Goal: Communication & Community: Answer question/provide support

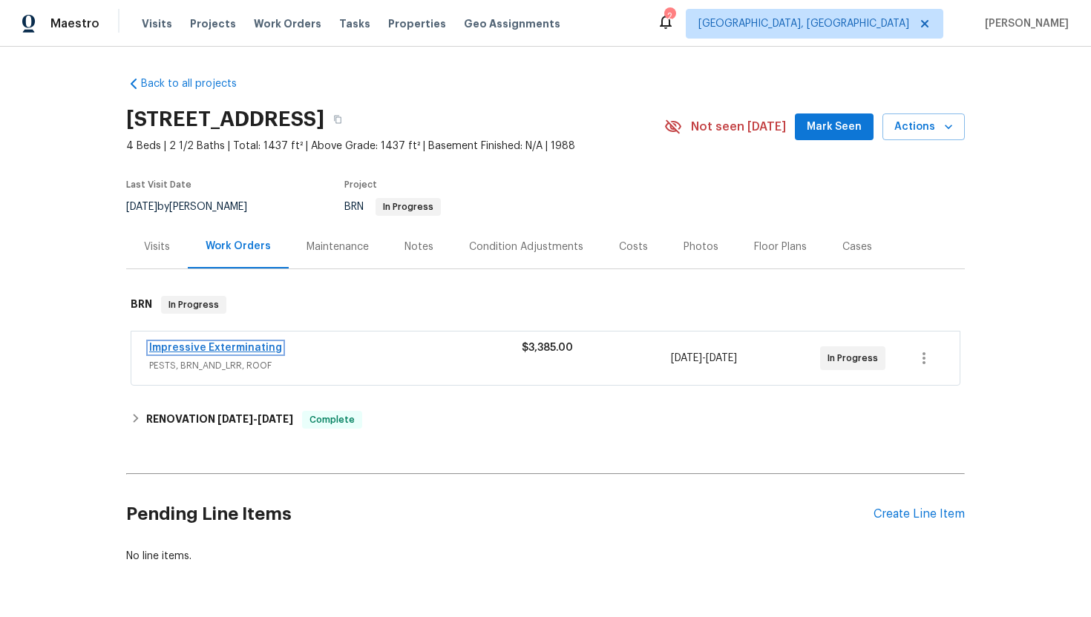
click at [231, 349] on link "Impressive Exterminating" at bounding box center [215, 348] width 133 height 10
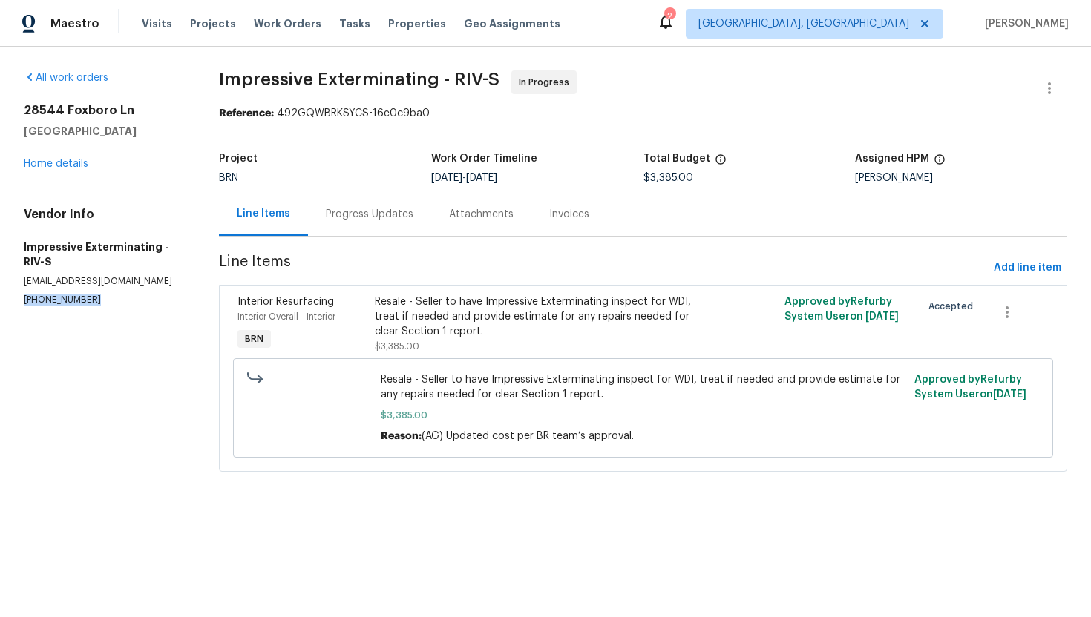
drag, startPoint x: 16, startPoint y: 299, endPoint x: 91, endPoint y: 299, distance: 74.2
click at [91, 299] on div "All work orders 28544 Foxboro Ln Highland, CA 92346 Home details Vendor Info Im…" at bounding box center [545, 280] width 1091 height 467
copy p "(909) 568-4314"
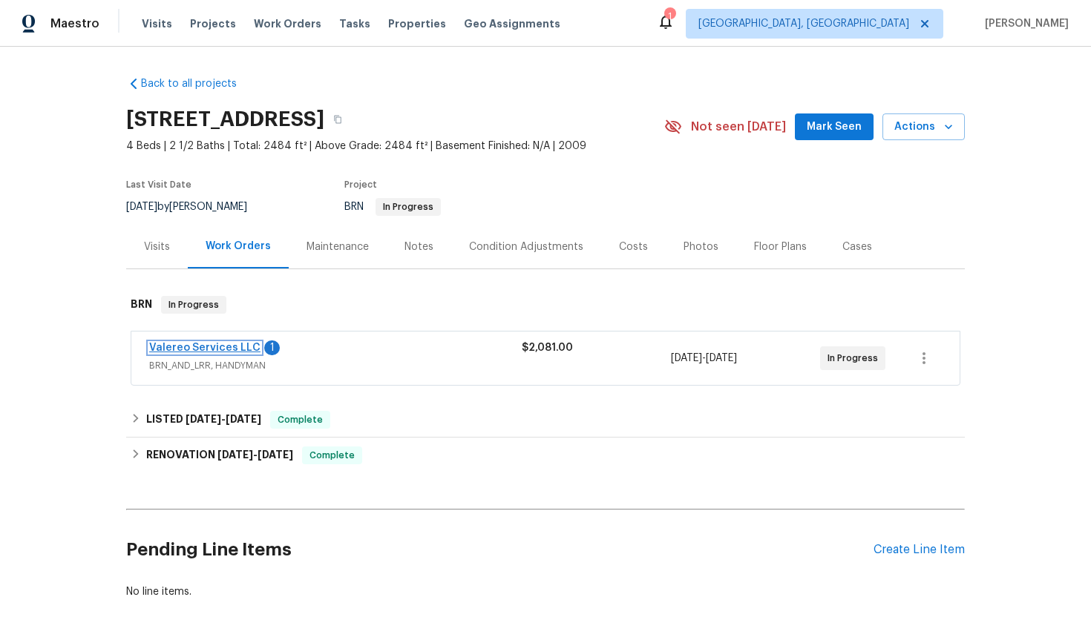
click at [228, 346] on link "Valereo Services LLC" at bounding box center [204, 348] width 111 height 10
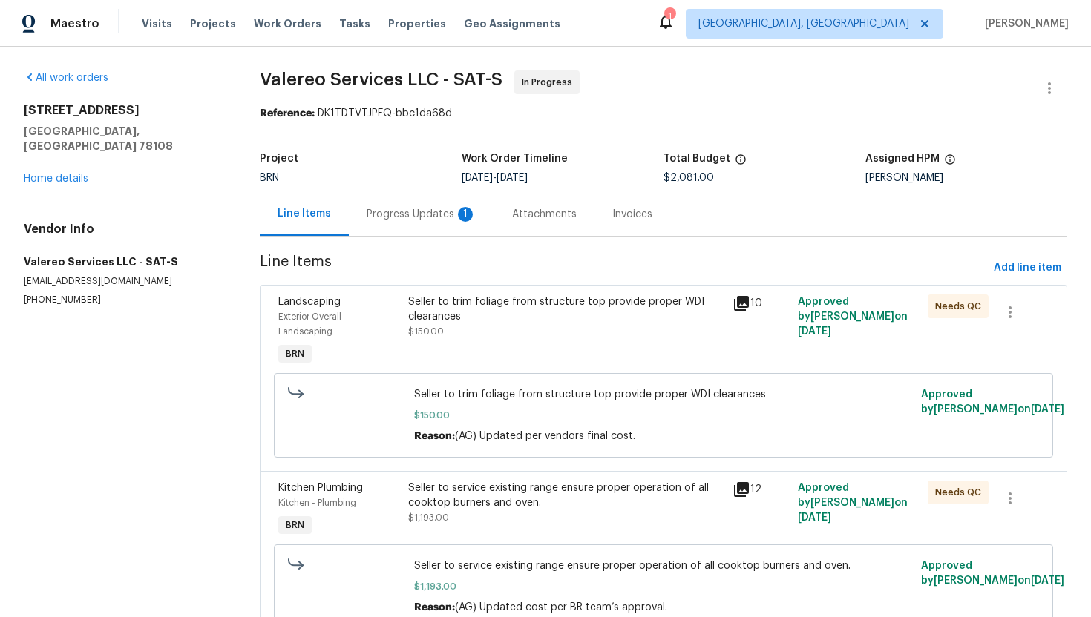
click at [378, 213] on div "Progress Updates 1" at bounding box center [421, 214] width 110 height 15
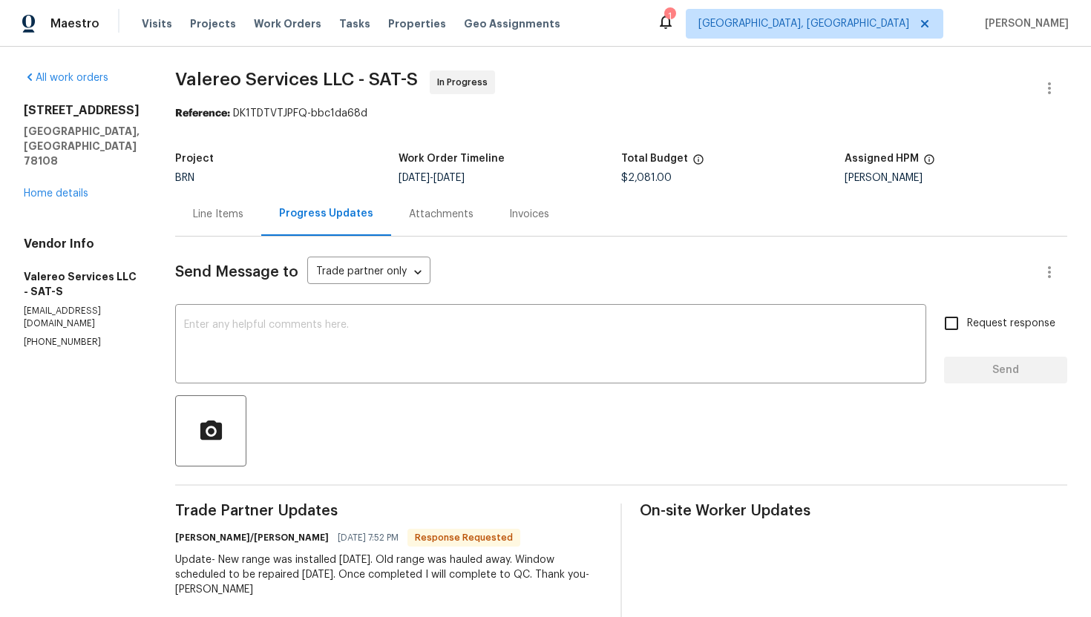
click at [214, 219] on div "Line Items" at bounding box center [218, 214] width 50 height 15
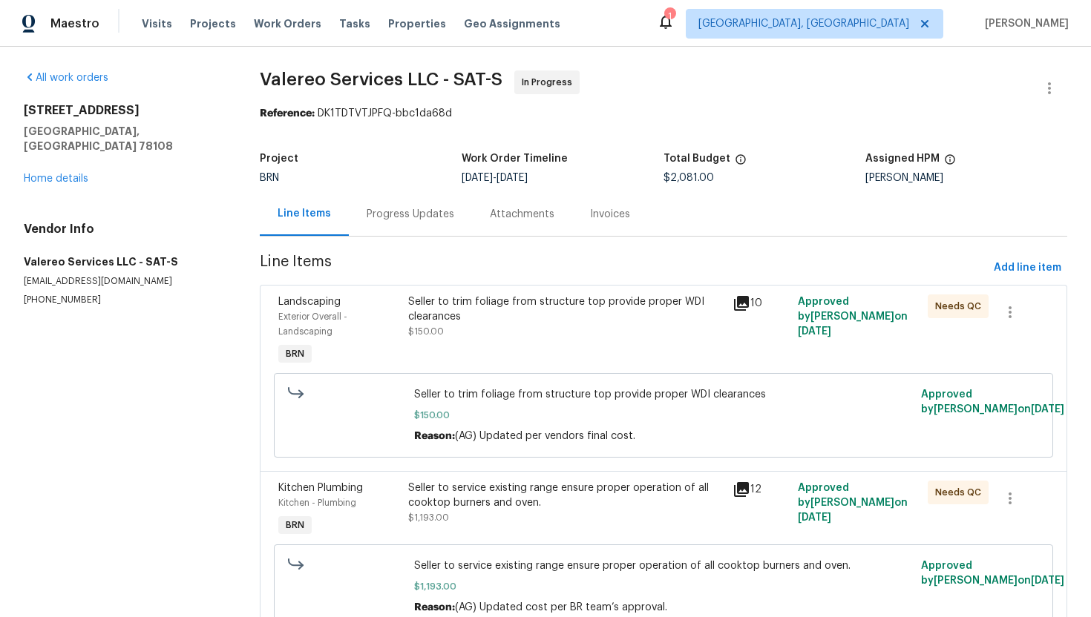
click at [433, 218] on div "Progress Updates" at bounding box center [410, 214] width 88 height 15
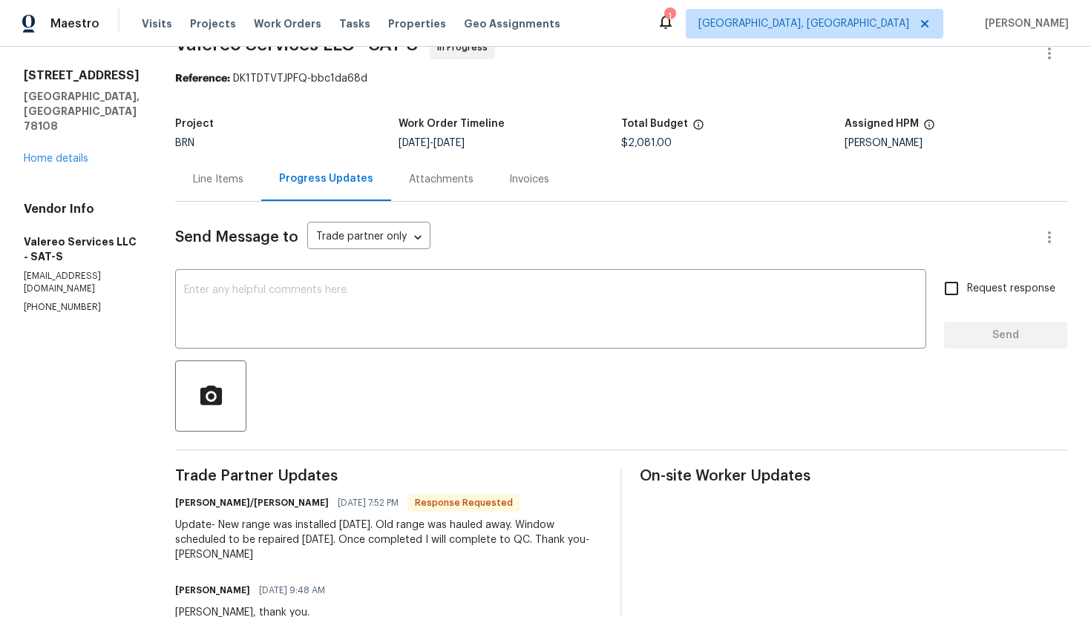
scroll to position [39, 0]
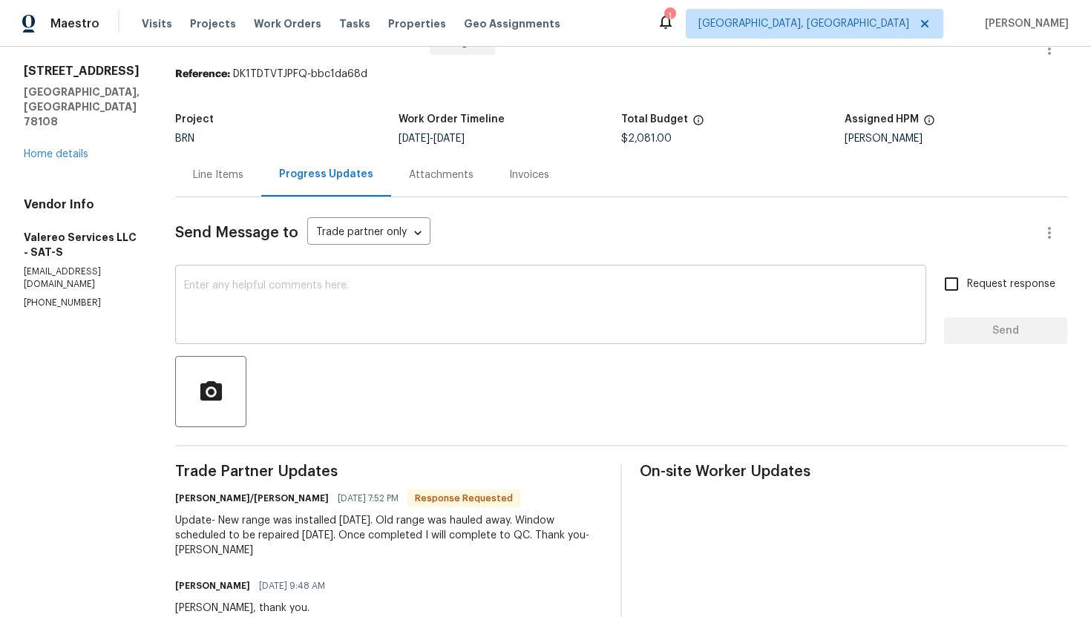
click at [341, 309] on textarea at bounding box center [550, 306] width 733 height 52
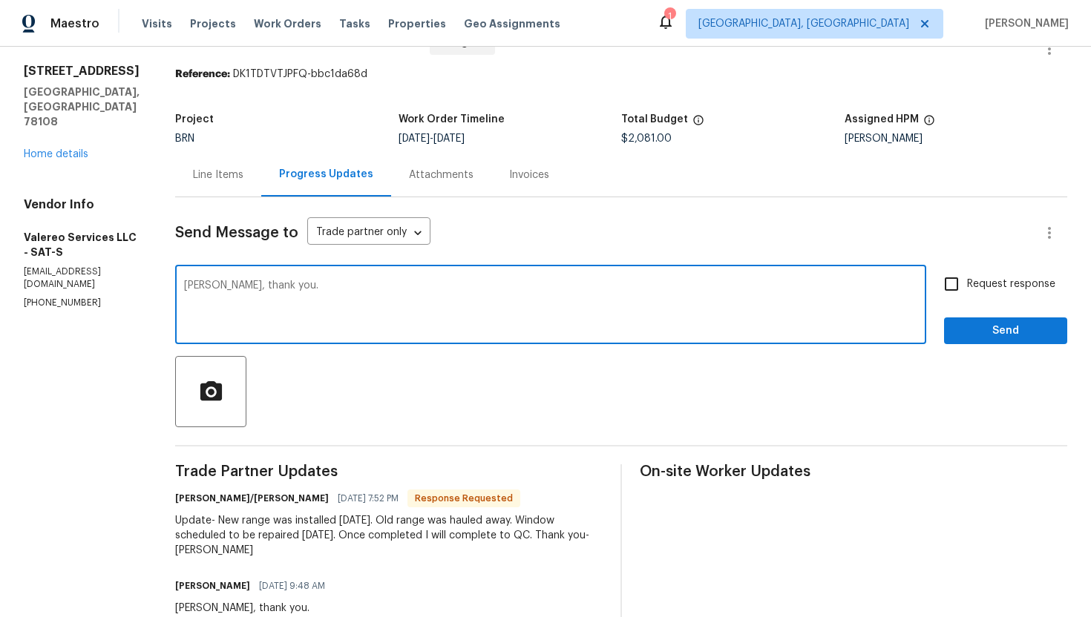
type textarea "Sure Kelly, thank you."
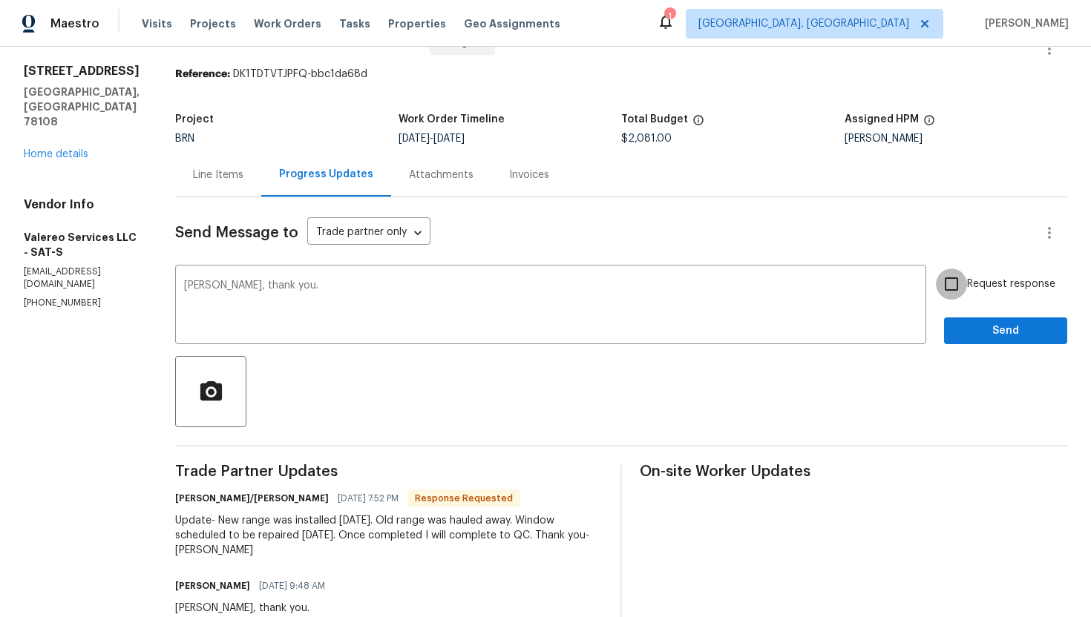
click at [949, 278] on input "Request response" at bounding box center [950, 284] width 31 height 31
checkbox input "true"
click at [958, 325] on span "Send" at bounding box center [1005, 331] width 99 height 19
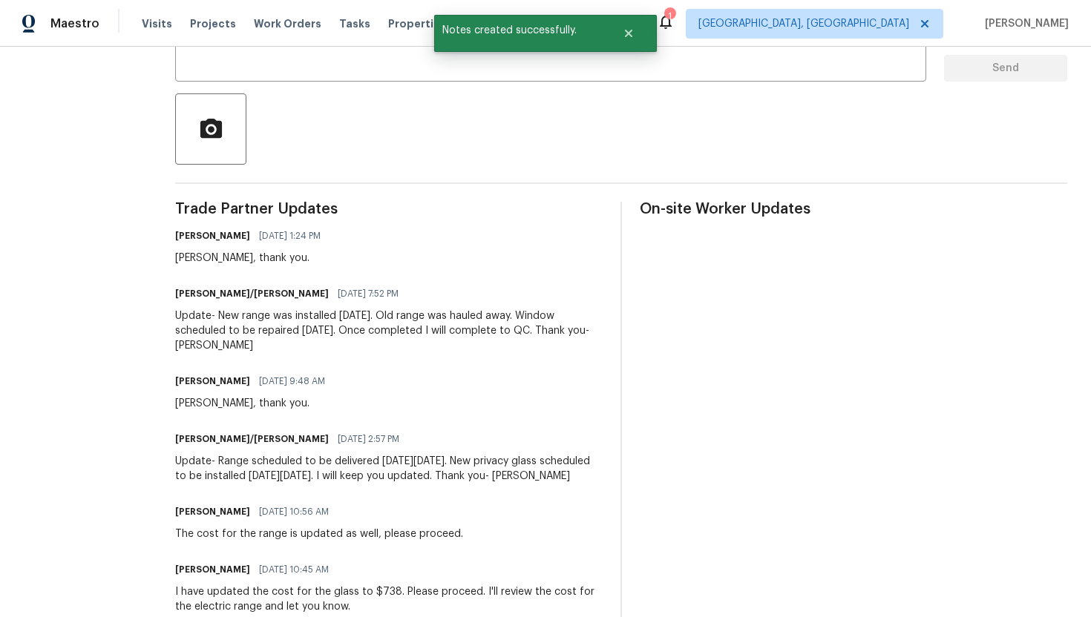
scroll to position [305, 0]
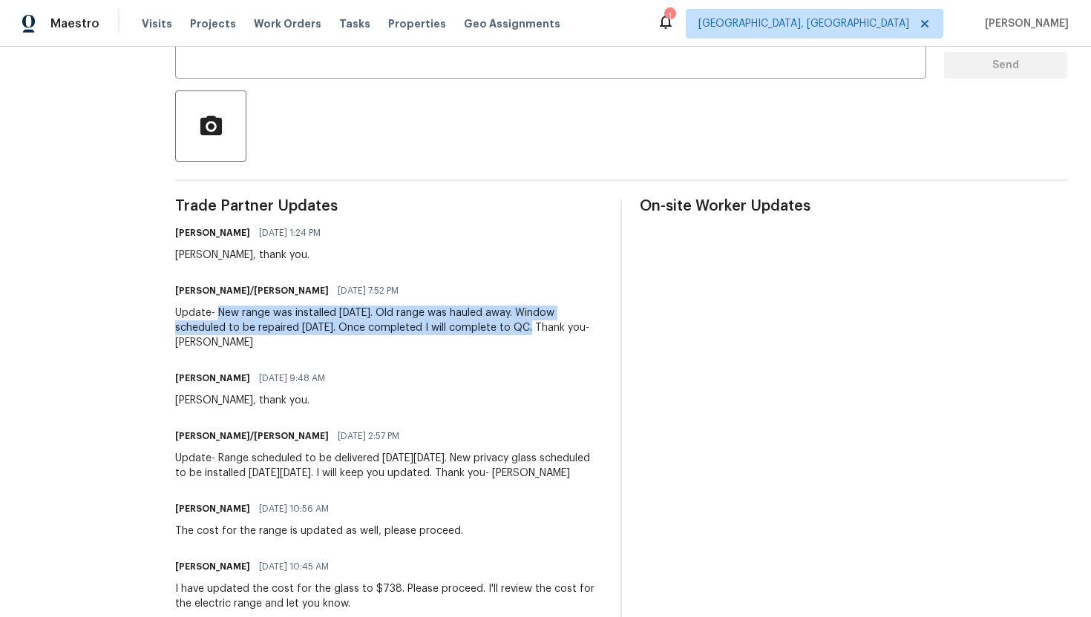
drag, startPoint x: 205, startPoint y: 314, endPoint x: 470, endPoint y: 328, distance: 265.2
click at [471, 328] on div "Update- New range was installed today. Old range was hauled away. Window schedu…" at bounding box center [388, 328] width 427 height 45
copy div "New range was installed today. Old range was hauled away. Window scheduled to b…"
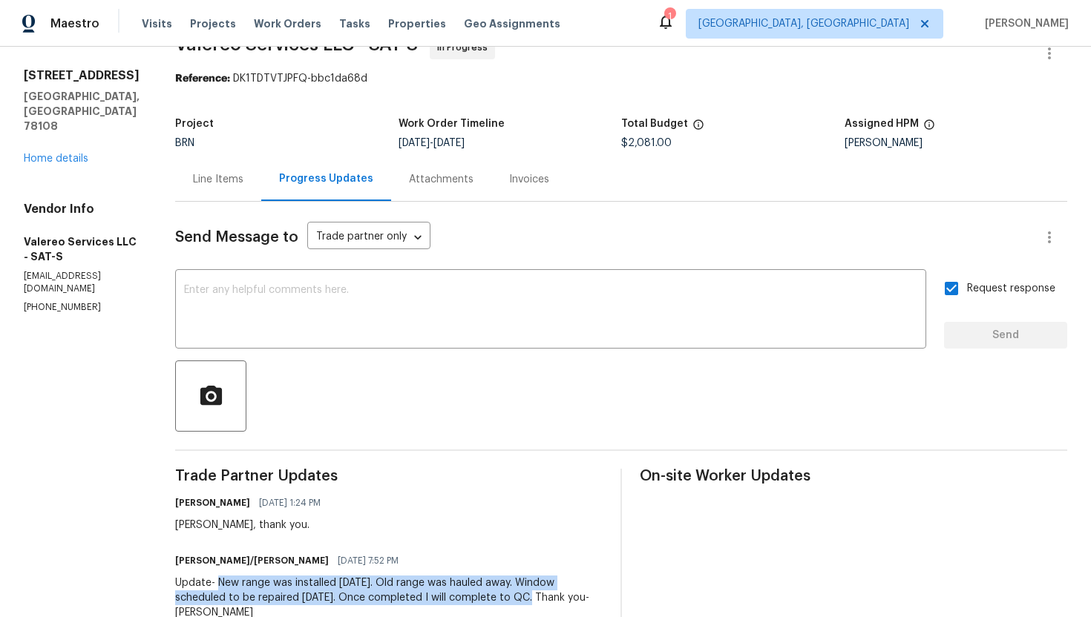
scroll to position [0, 0]
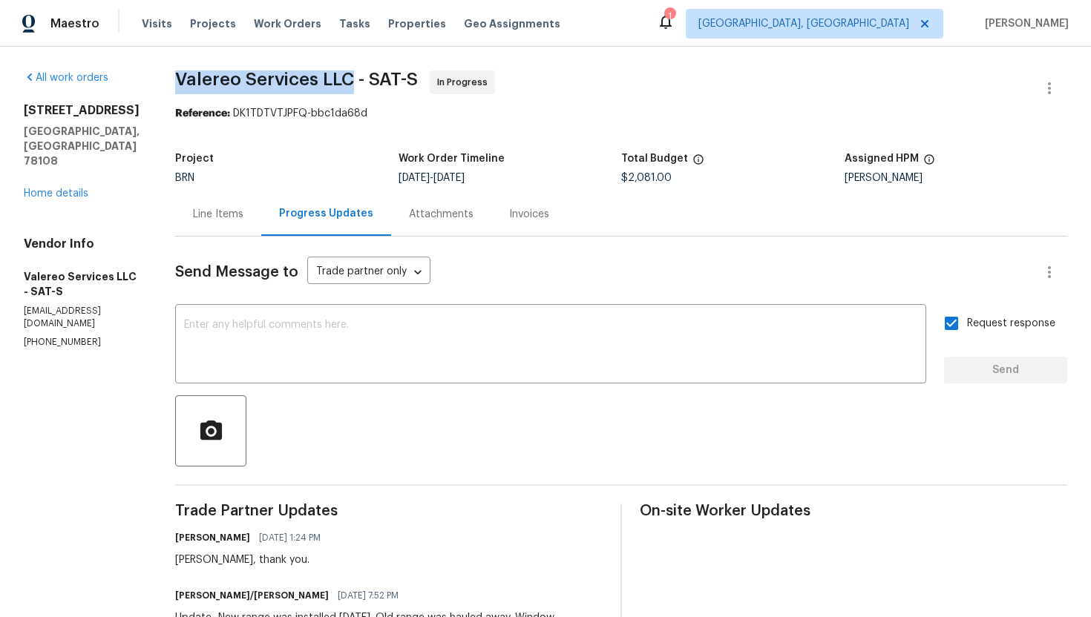
drag, startPoint x: 159, startPoint y: 79, endPoint x: 341, endPoint y: 72, distance: 181.9
copy span "Valereo Services LLC"
click at [513, 221] on div "Invoices" at bounding box center [529, 214] width 40 height 15
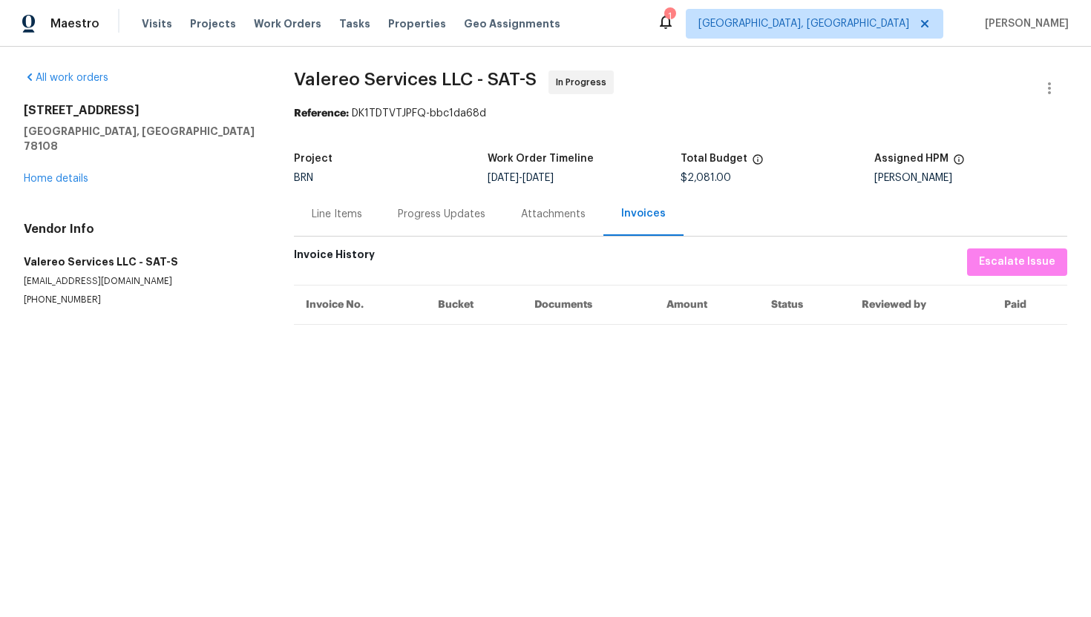
click at [427, 237] on div "Line Items Progress Updates Attachments Invoices" at bounding box center [680, 214] width 773 height 45
click at [431, 221] on div "Progress Updates" at bounding box center [442, 214] width 88 height 15
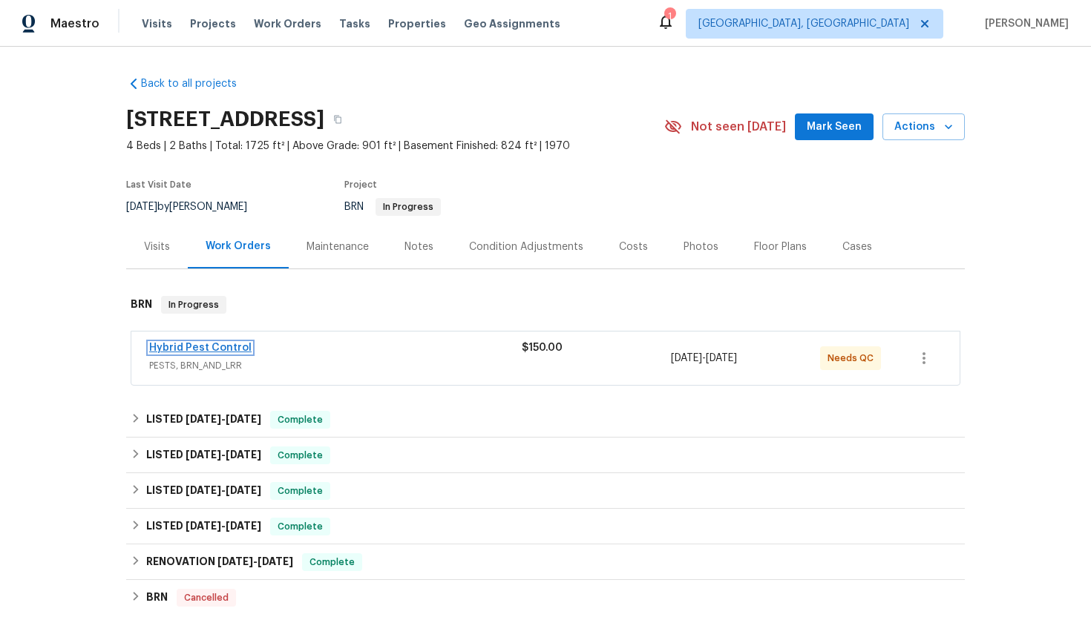
click at [220, 346] on link "Hybrid Pest Control" at bounding box center [200, 348] width 102 height 10
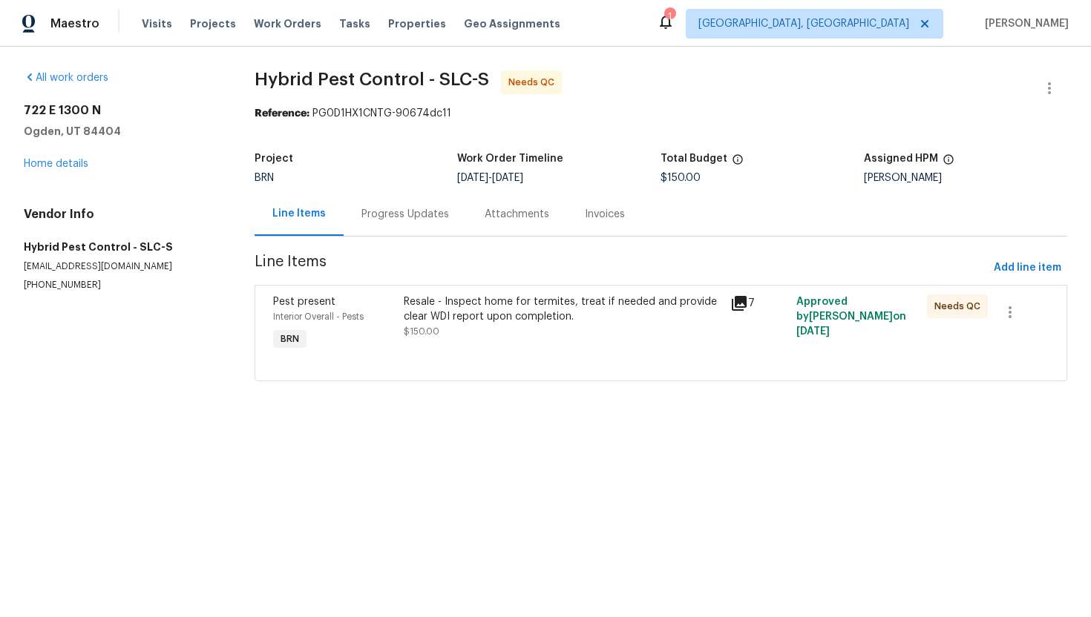
click at [427, 229] on div "Progress Updates" at bounding box center [404, 214] width 123 height 44
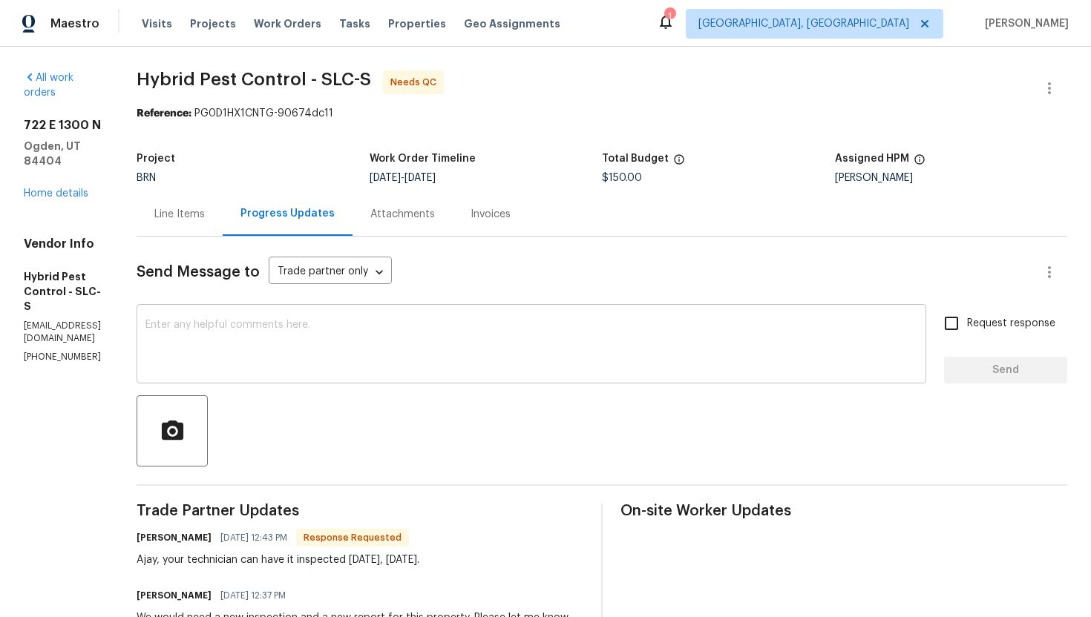
click at [445, 365] on textarea at bounding box center [531, 346] width 772 height 52
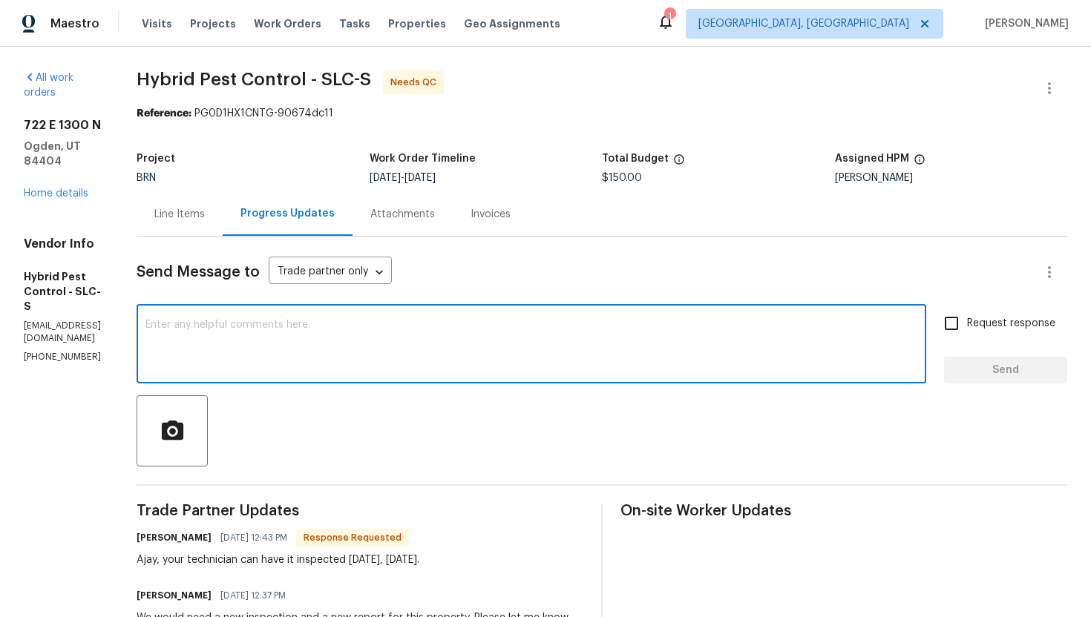
click at [205, 217] on div "Line Items" at bounding box center [179, 214] width 50 height 15
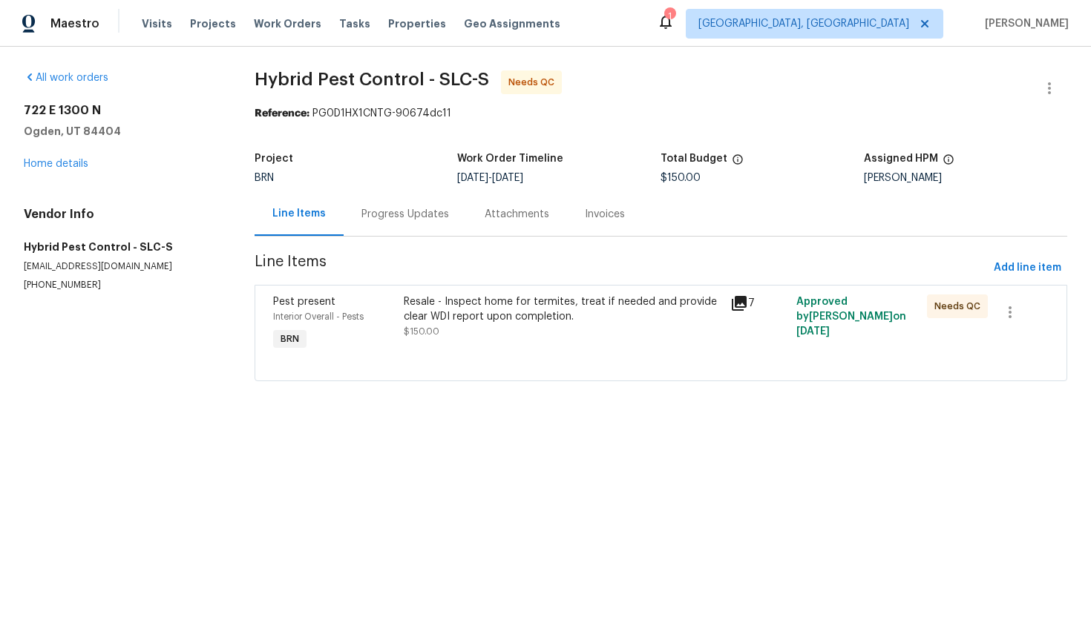
click at [507, 343] on div "Resale - Inspect home for termites, treat if needed and provide clear WDI repor…" at bounding box center [562, 324] width 327 height 68
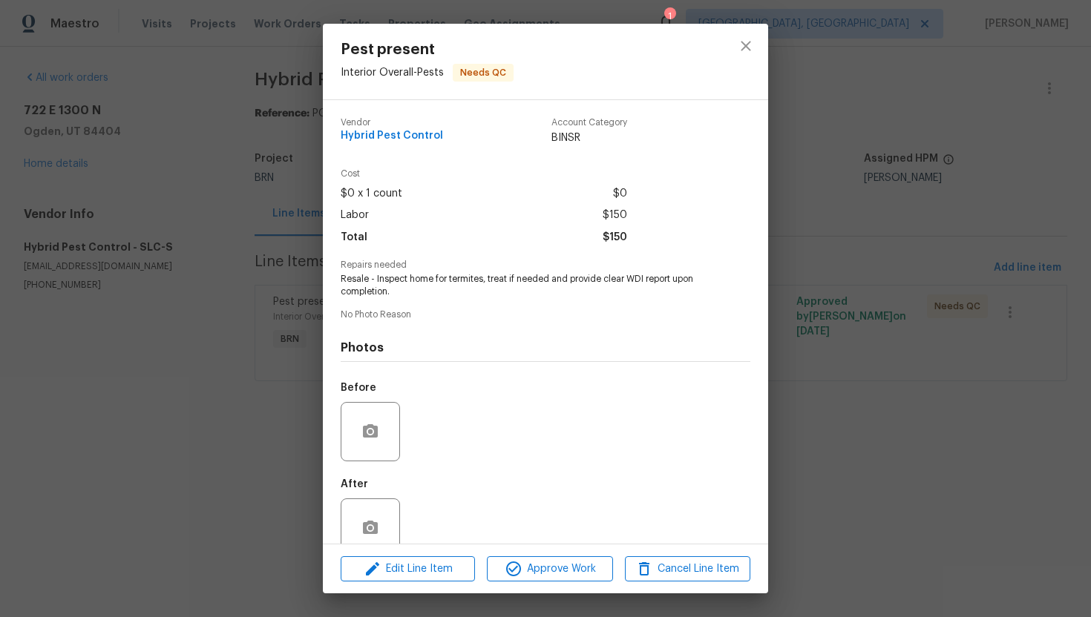
scroll to position [29, 0]
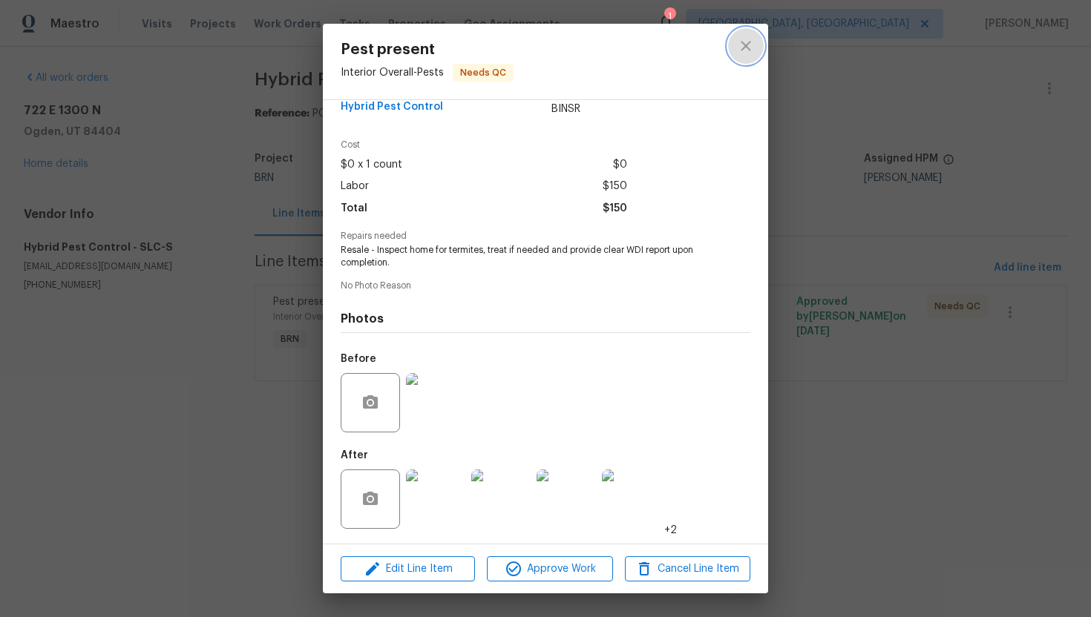
click at [742, 56] on button "close" at bounding box center [746, 46] width 36 height 36
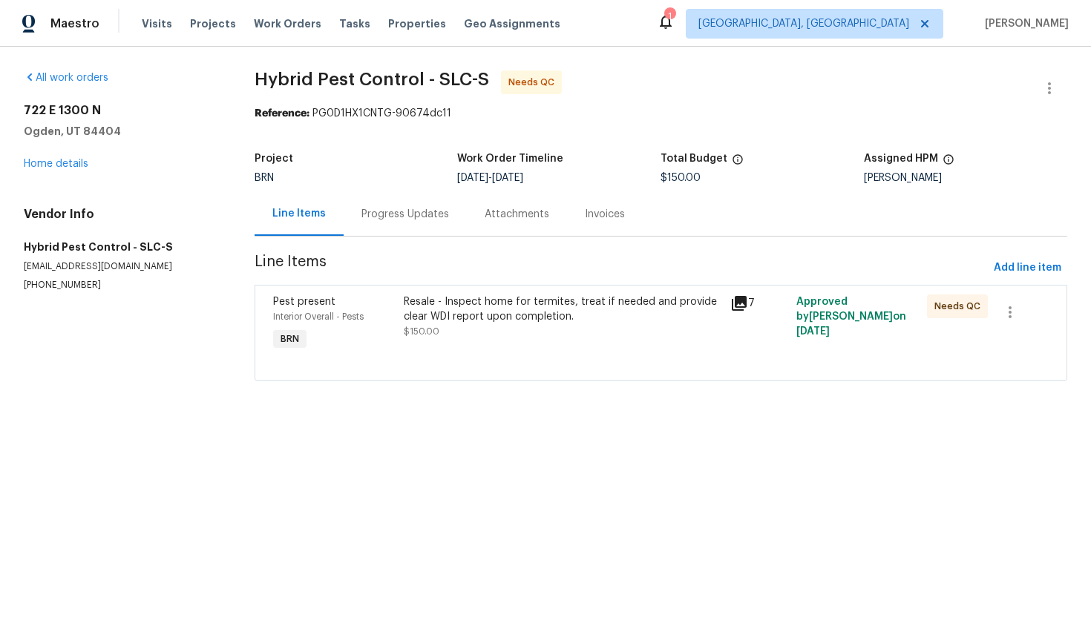
click at [433, 302] on div "Resale - Inspect home for termites, treat if needed and provide clear WDI repor…" at bounding box center [563, 310] width 318 height 30
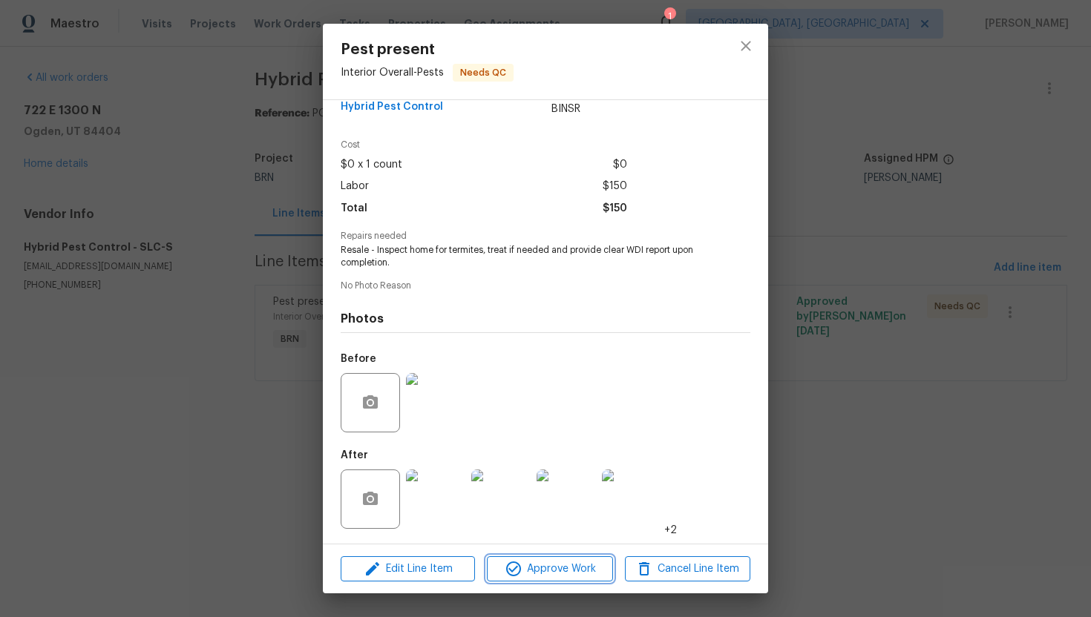
click at [541, 565] on span "Approve Work" at bounding box center [549, 569] width 116 height 19
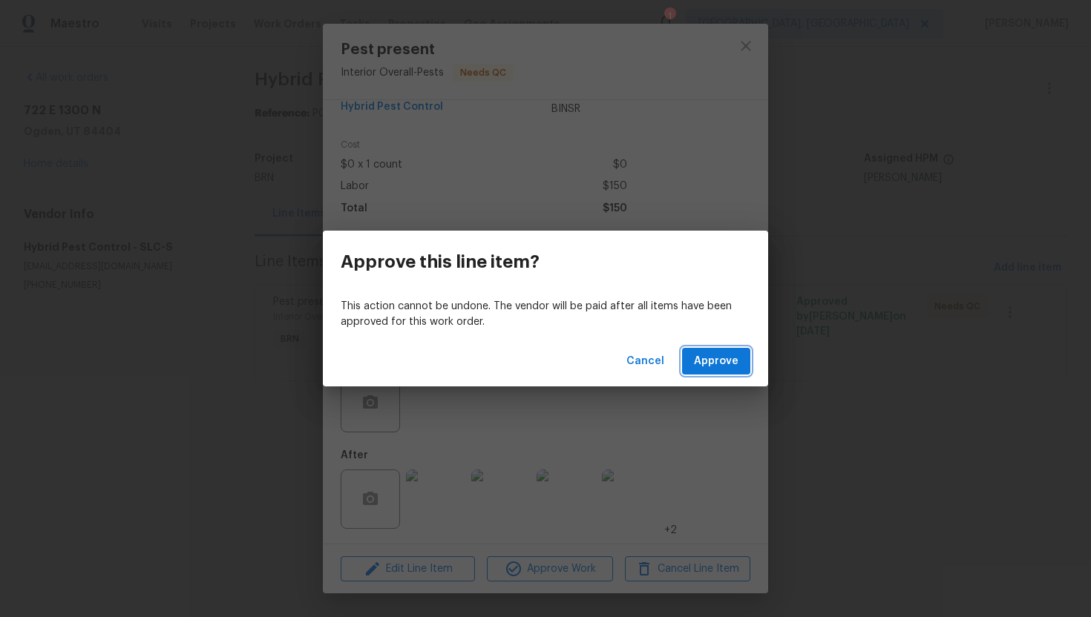
click at [715, 353] on span "Approve" at bounding box center [716, 361] width 45 height 19
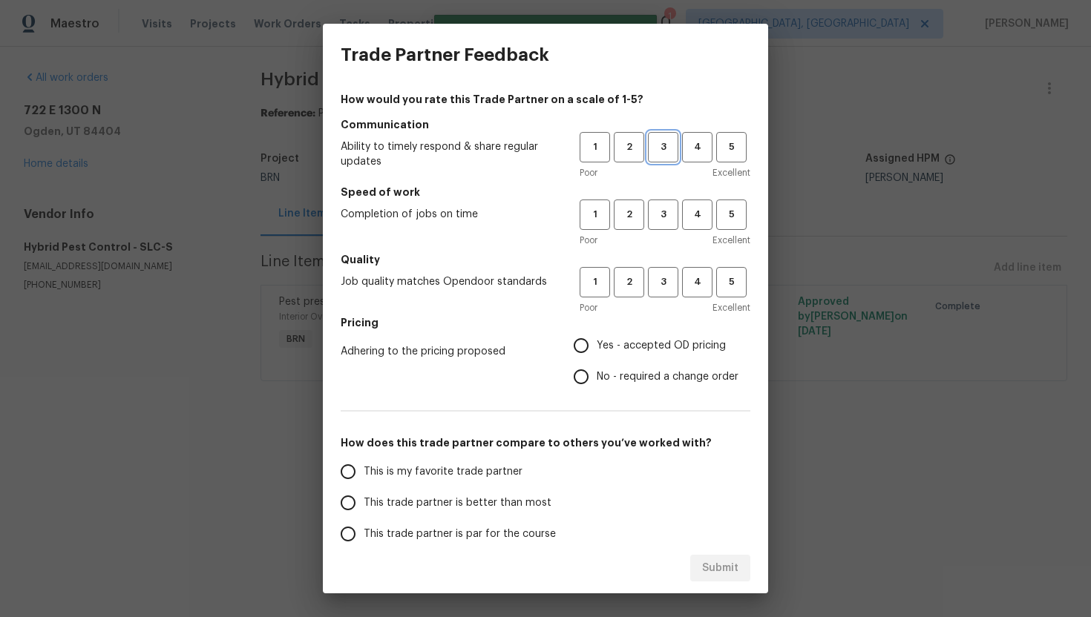
click at [666, 151] on span "3" at bounding box center [662, 147] width 27 height 17
click at [652, 221] on span "3" at bounding box center [662, 214] width 27 height 17
click at [661, 280] on span "3" at bounding box center [662, 282] width 27 height 17
click at [607, 335] on label "Yes - accepted OD pricing" at bounding box center [651, 345] width 173 height 31
click at [596, 335] on input "Yes - accepted OD pricing" at bounding box center [580, 345] width 31 height 31
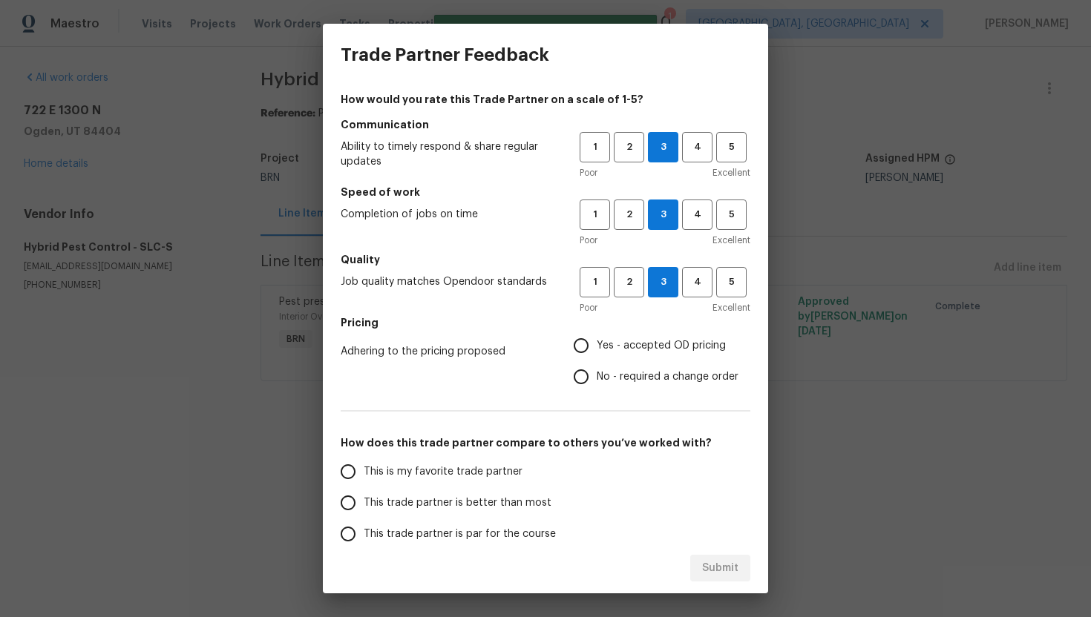
radio input "true"
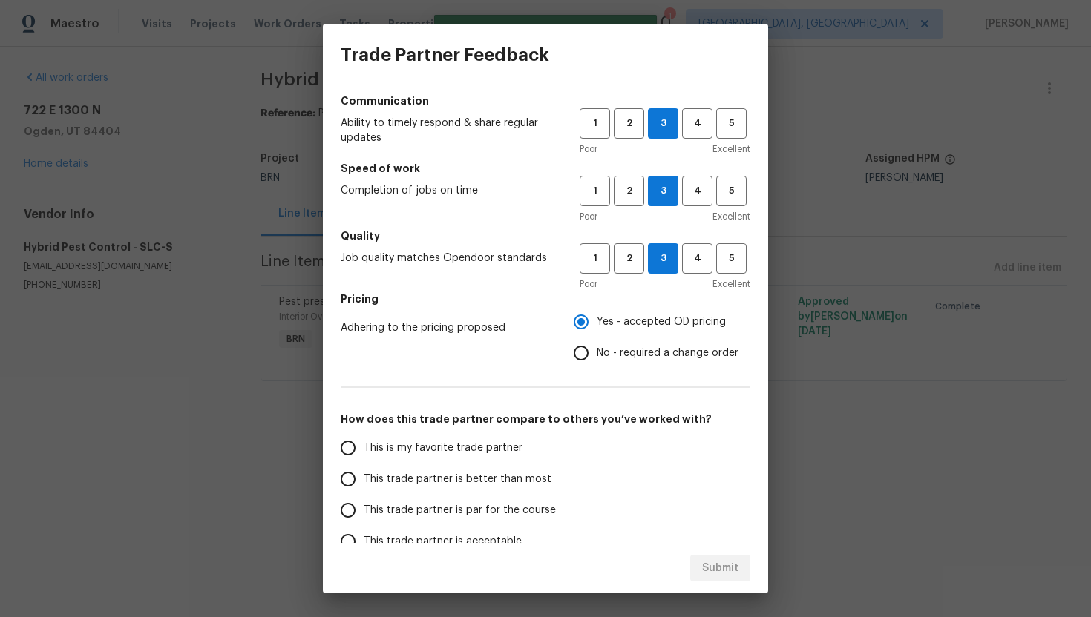
scroll to position [50, 0]
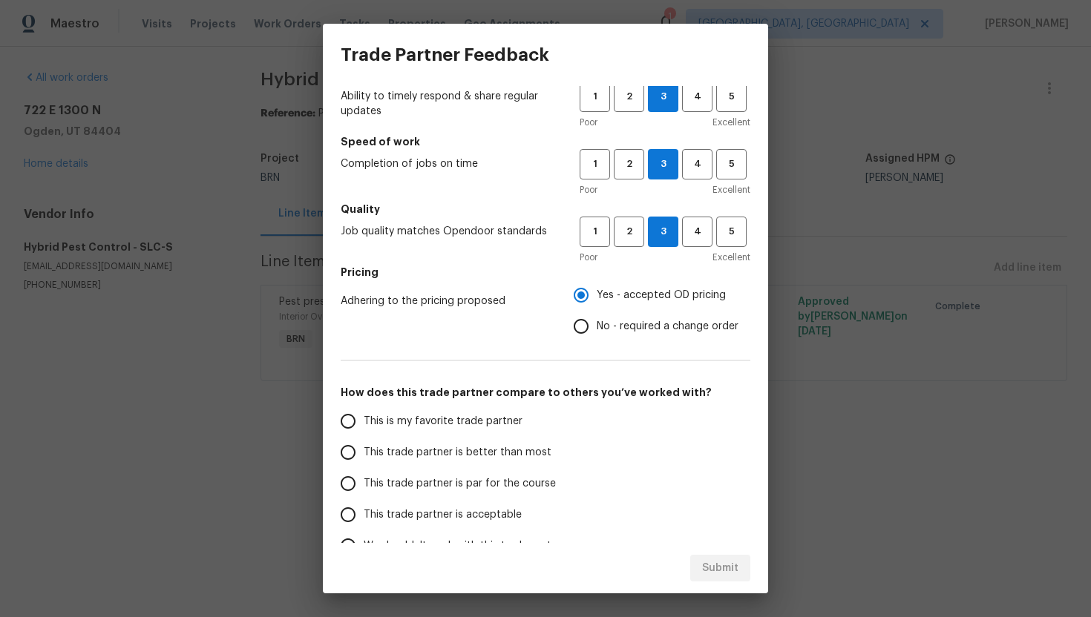
click at [464, 475] on label "This trade partner is par for the course" at bounding box center [449, 483] width 234 height 31
click at [364, 475] on input "This trade partner is par for the course" at bounding box center [347, 483] width 31 height 31
radio input "false"
click at [467, 454] on span "This trade partner is better than most" at bounding box center [458, 453] width 188 height 16
click at [364, 454] on input "This trade partner is better than most" at bounding box center [347, 452] width 31 height 31
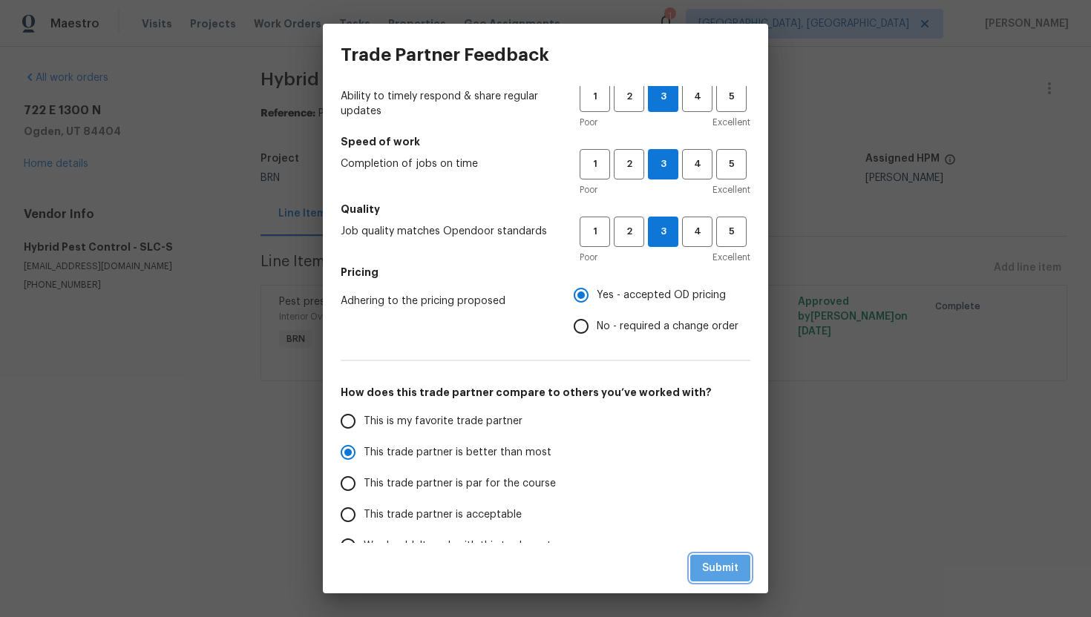
click at [708, 571] on span "Submit" at bounding box center [720, 568] width 36 height 19
radio input "true"
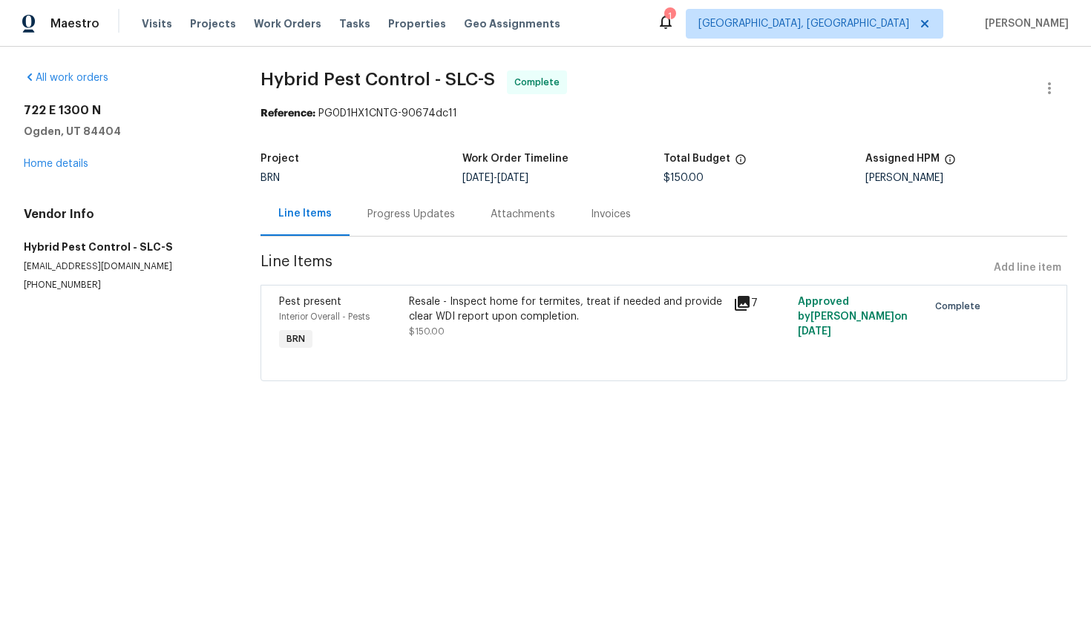
click at [432, 219] on div "Progress Updates" at bounding box center [411, 214] width 88 height 15
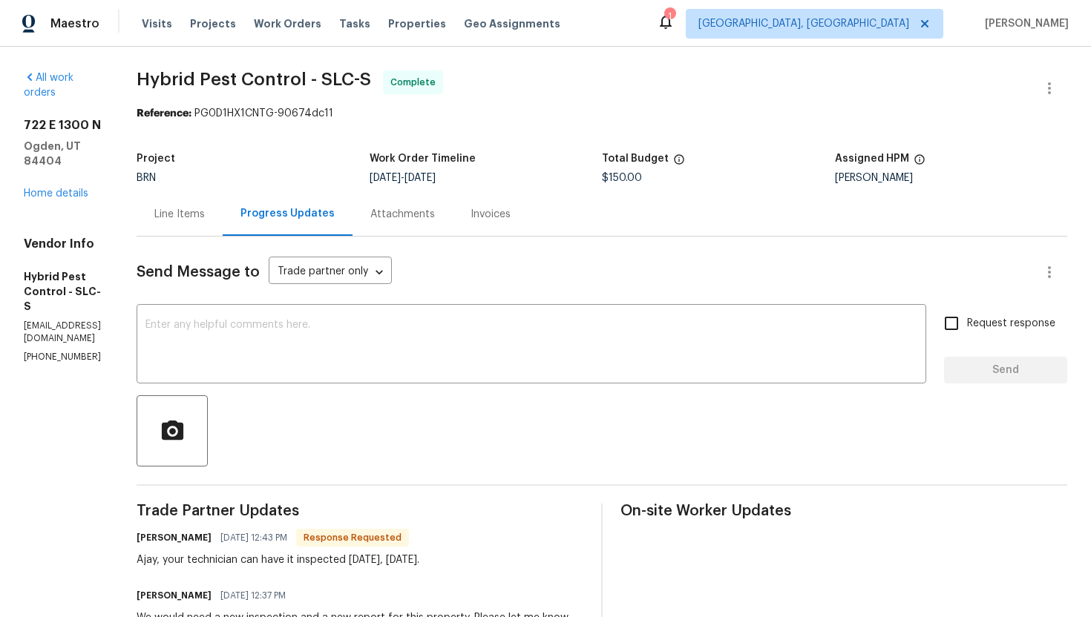
click at [223, 222] on div "Line Items" at bounding box center [180, 214] width 86 height 44
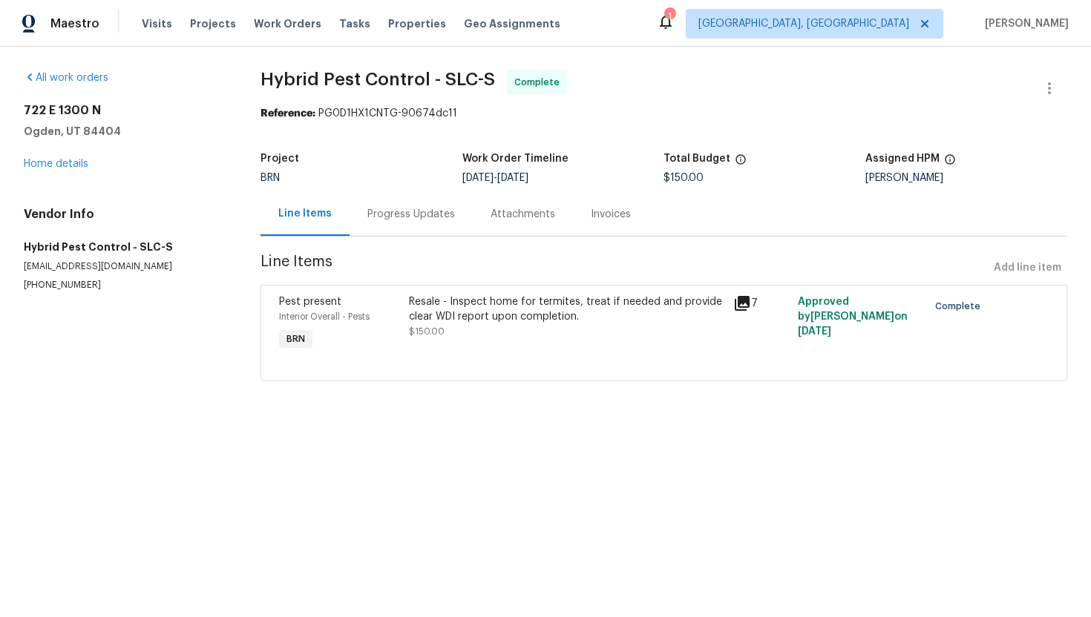
click at [405, 220] on div "Progress Updates" at bounding box center [411, 214] width 88 height 15
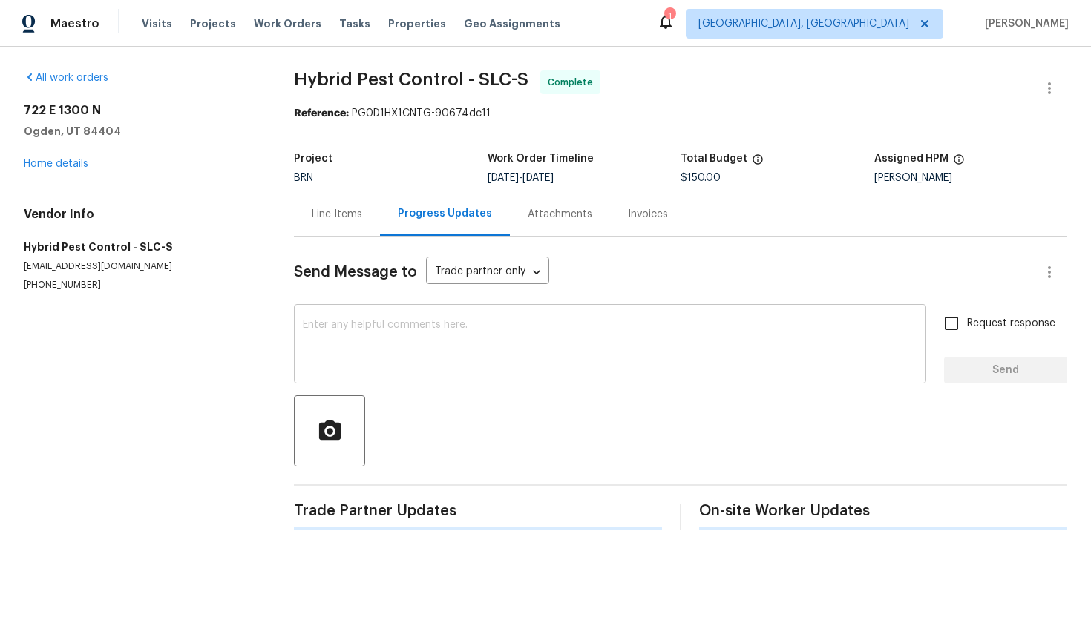
click at [463, 341] on textarea at bounding box center [610, 346] width 614 height 52
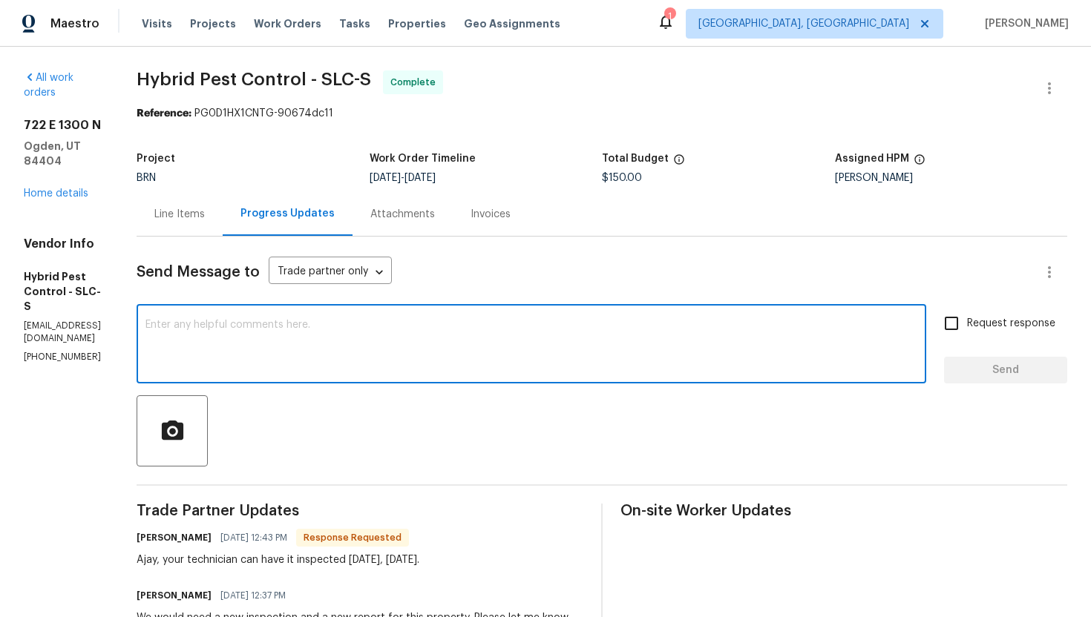
paste textarea "WO is approved. Please upload the invoice under invoice section. Thanks!"
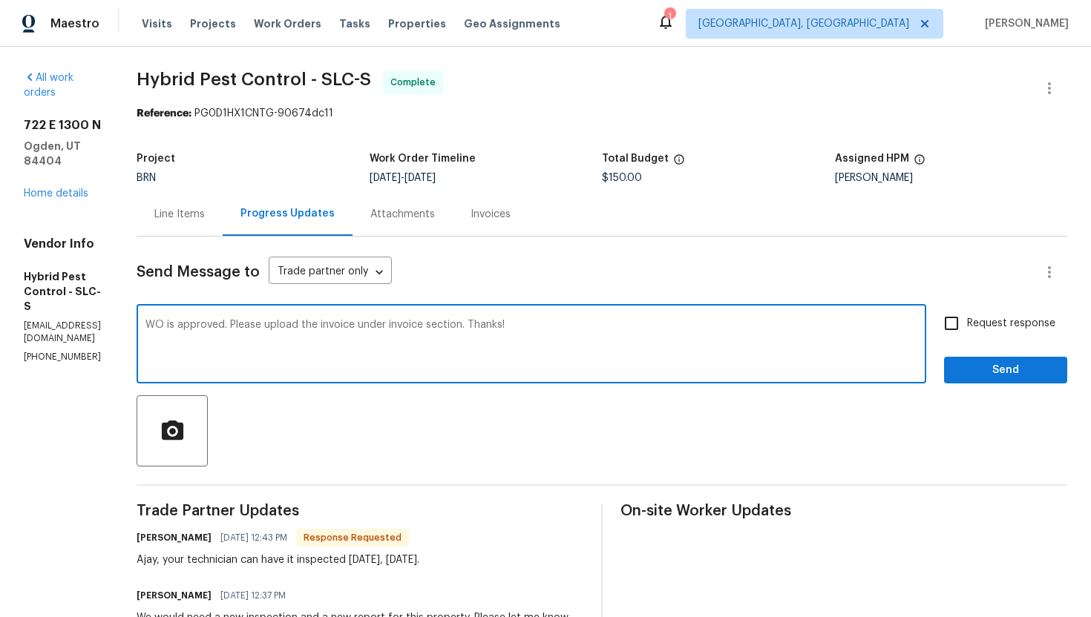
type textarea "WO is approved. Please upload the invoice under invoice section. Thanks!"
click at [962, 322] on input "Request response" at bounding box center [950, 323] width 31 height 31
checkbox input "true"
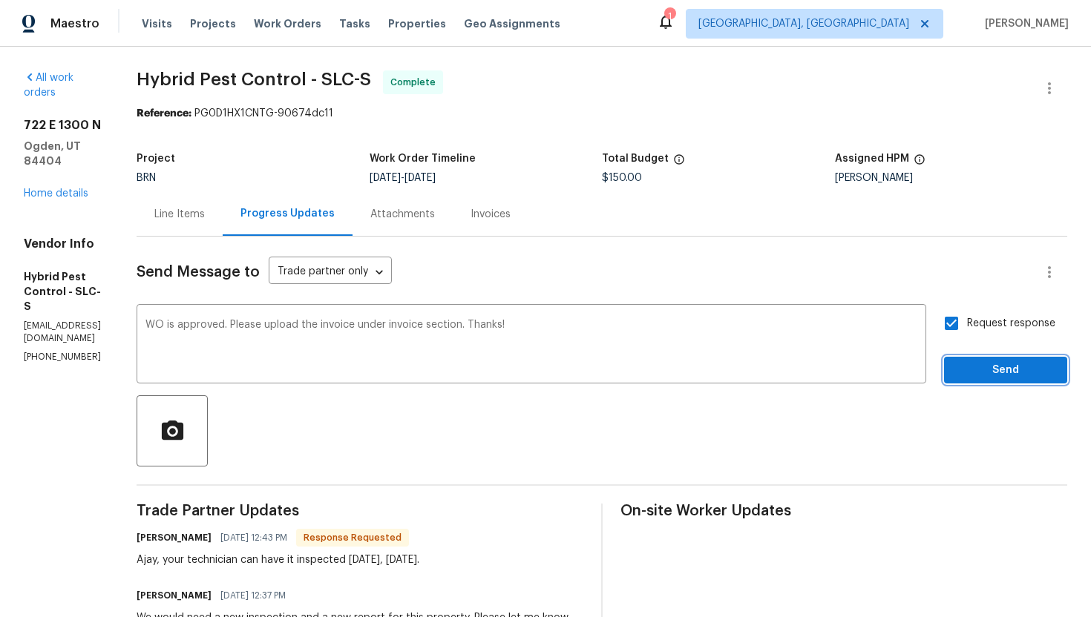
click at [980, 380] on button "Send" at bounding box center [1005, 370] width 123 height 27
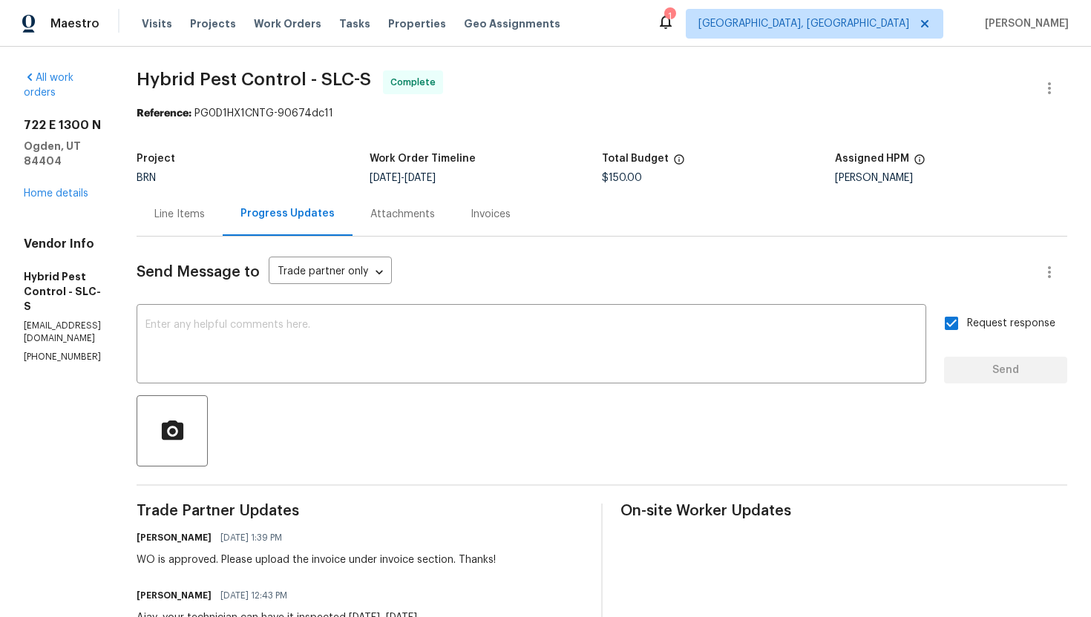
click at [510, 213] on div "Invoices" at bounding box center [490, 214] width 40 height 15
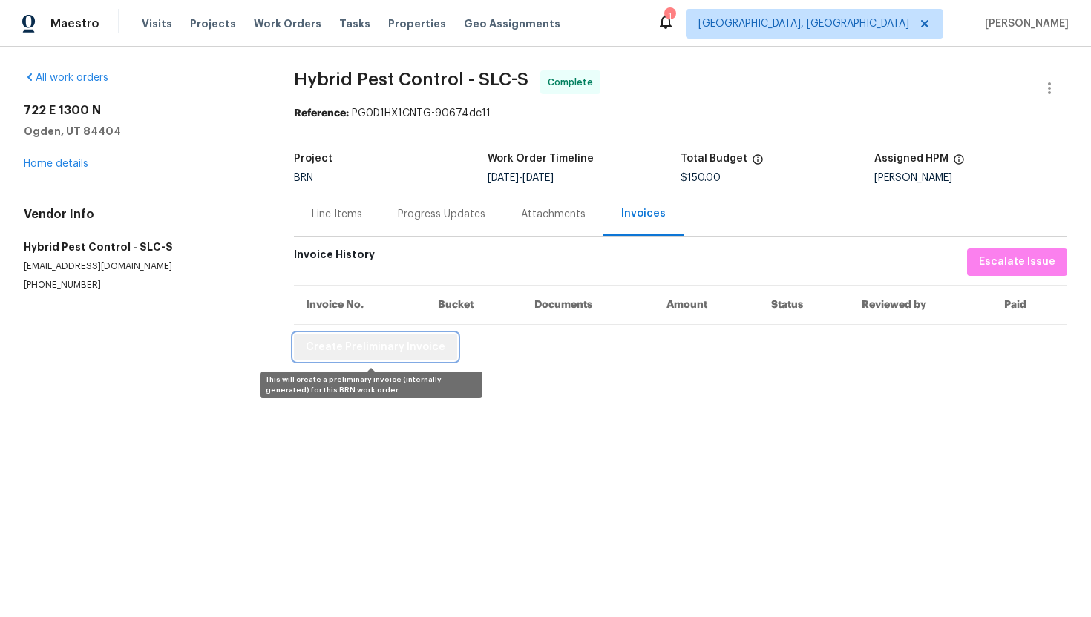
click at [432, 343] on span "Create Preliminary Invoice" at bounding box center [375, 347] width 139 height 19
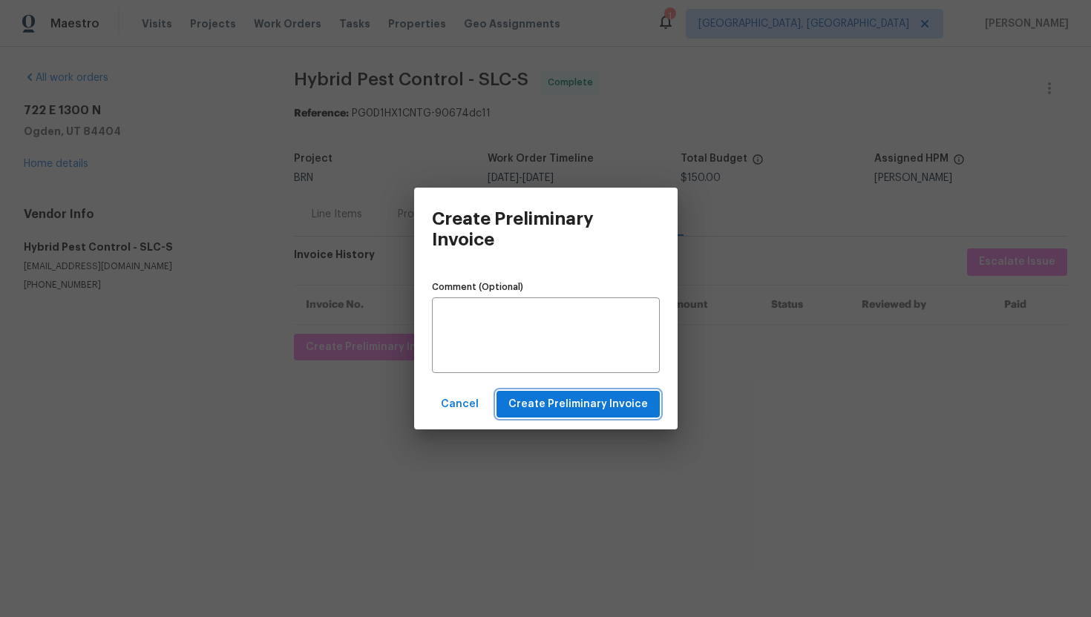
click at [622, 411] on span "Create Preliminary Invoice" at bounding box center [577, 404] width 139 height 19
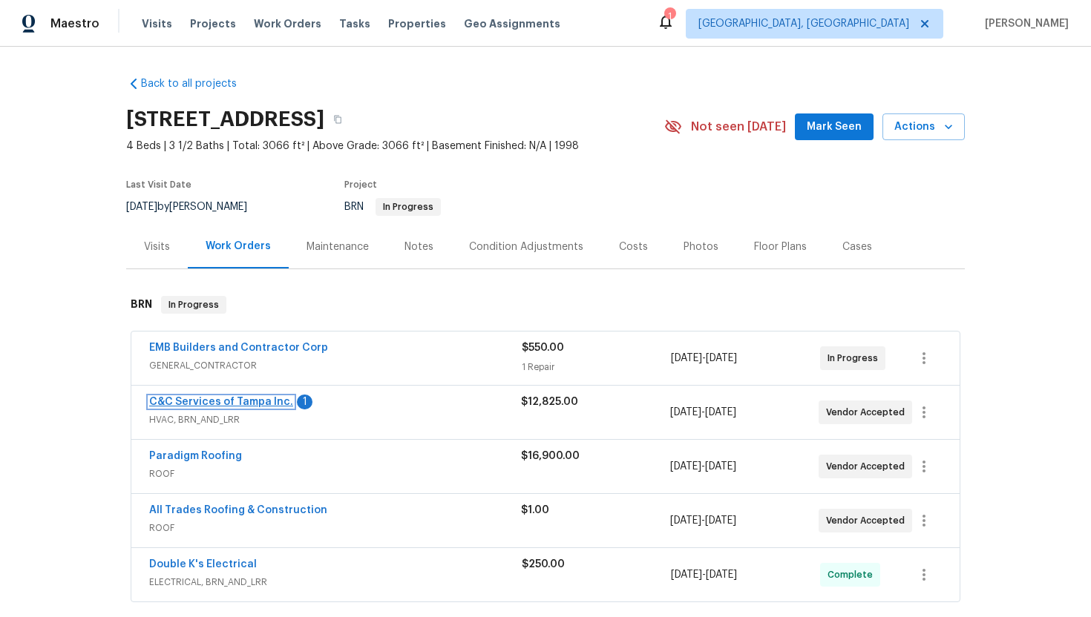
click at [236, 403] on link "C&C Services of Tampa Inc." at bounding box center [221, 402] width 144 height 10
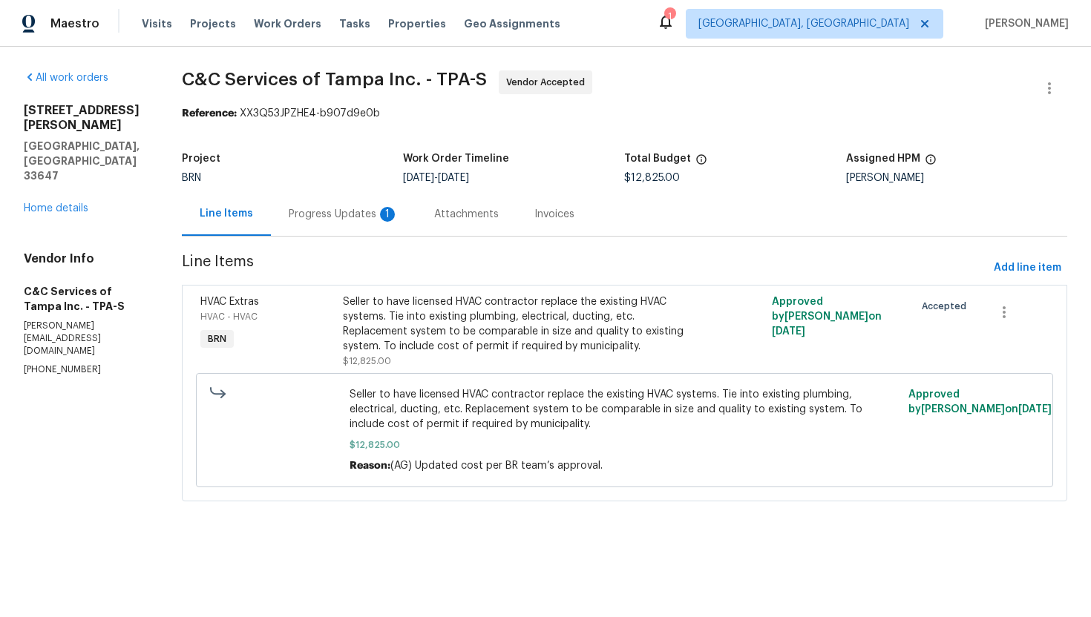
click at [395, 212] on div "1" at bounding box center [387, 214] width 15 height 15
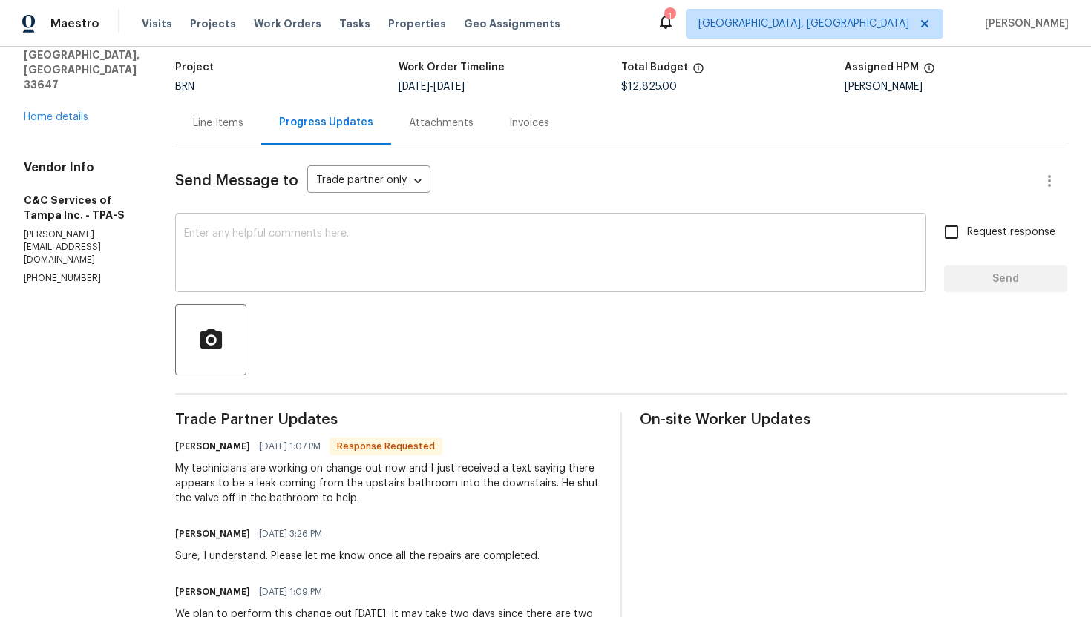
scroll to position [100, 0]
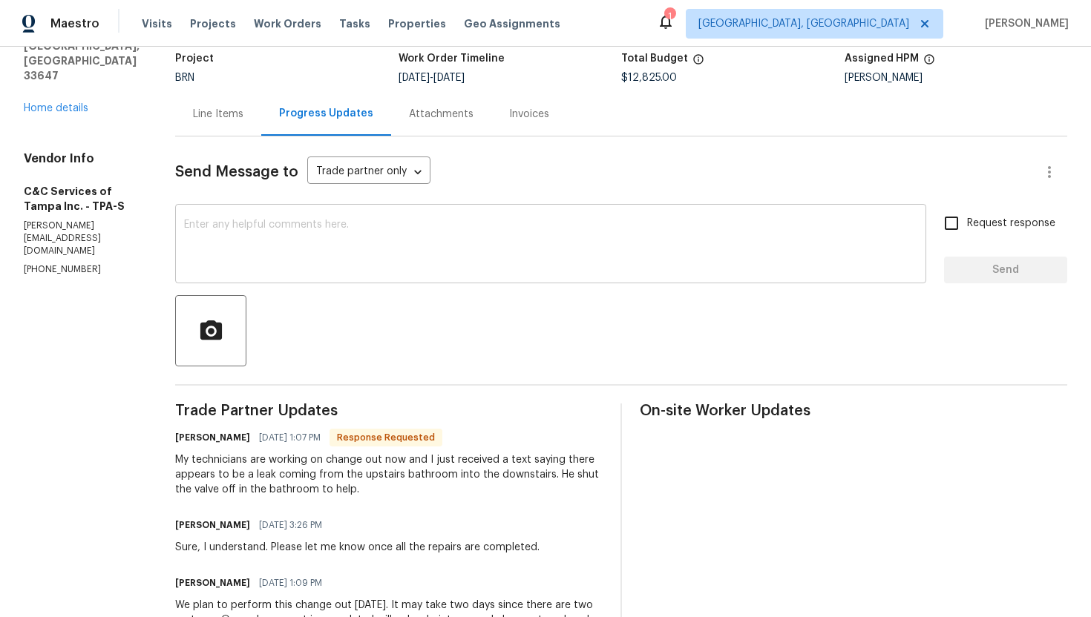
click at [392, 254] on textarea at bounding box center [550, 246] width 733 height 52
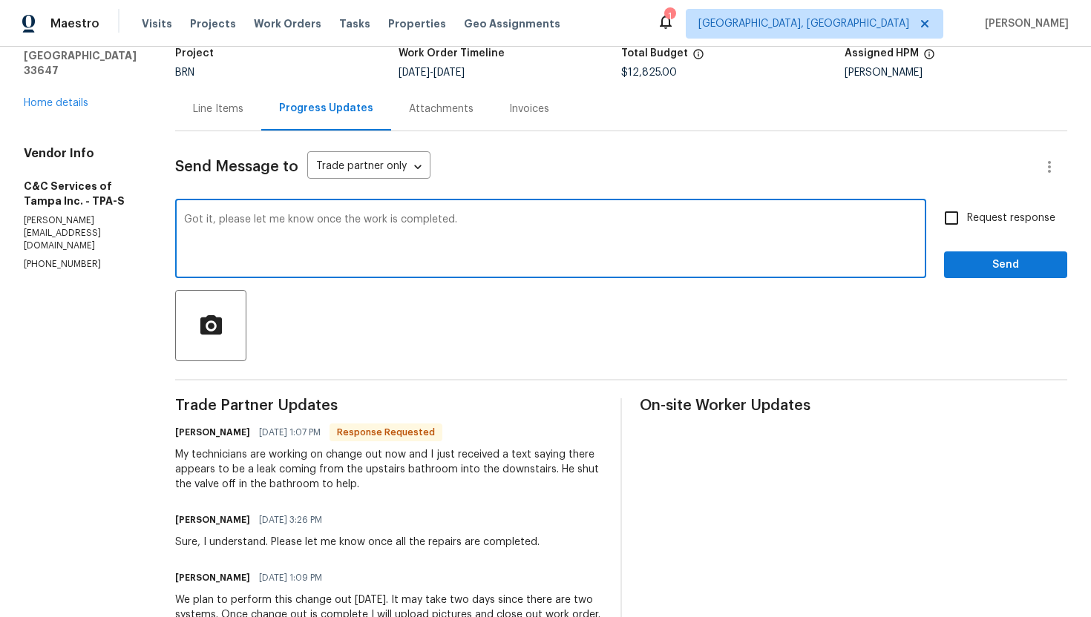
scroll to position [108, 0]
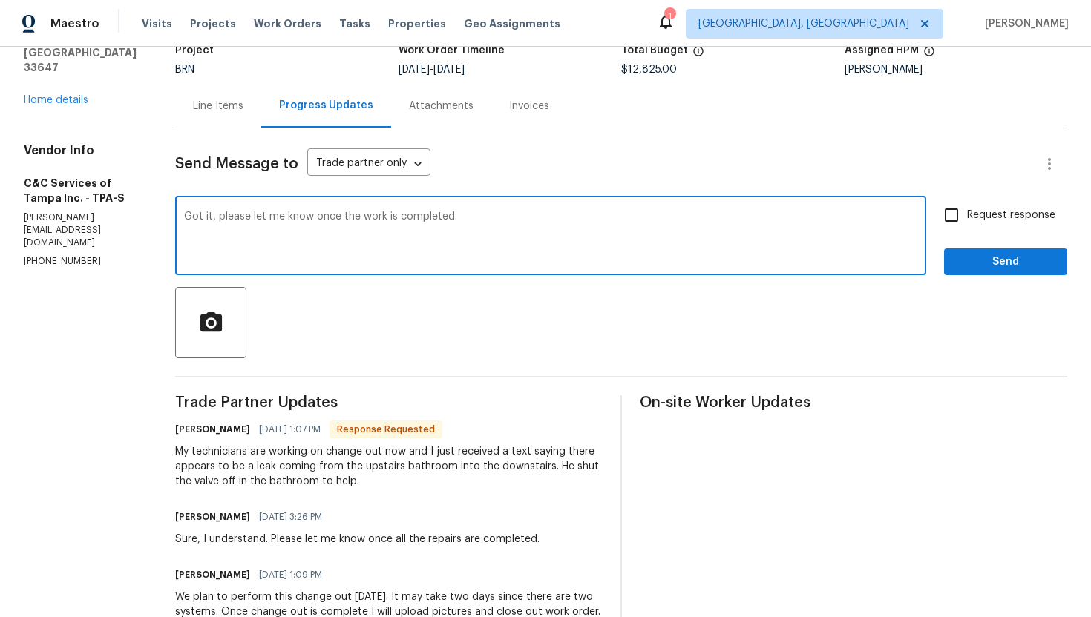
type textarea "Got it, please let me know once the work is completed."
click at [976, 215] on span "Request response" at bounding box center [1011, 216] width 88 height 16
click at [967, 215] on input "Request response" at bounding box center [950, 215] width 31 height 31
checkbox input "true"
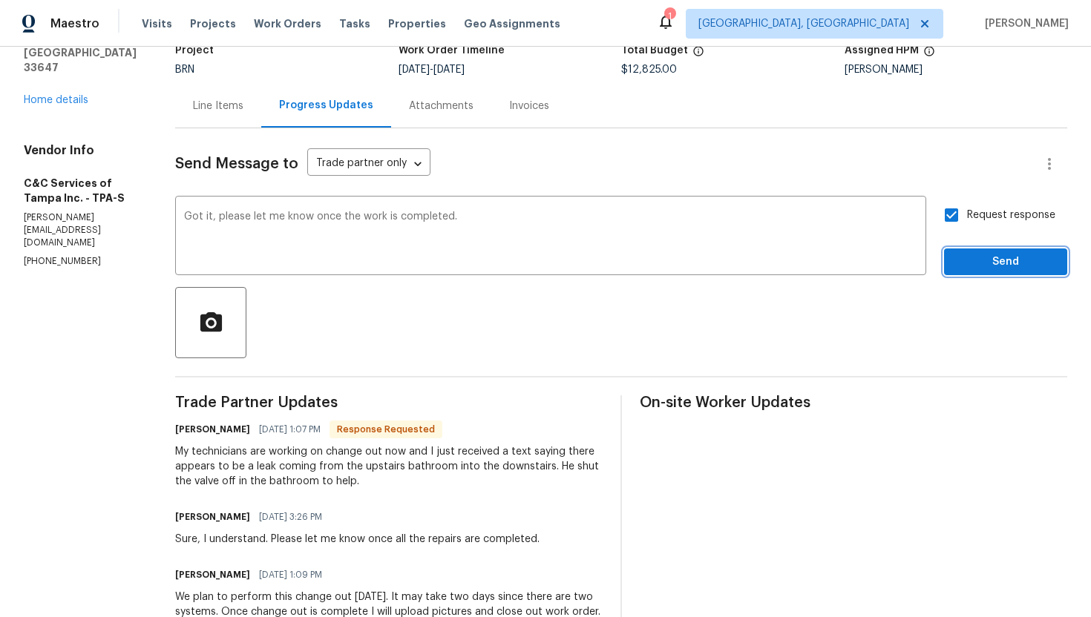
click at [987, 260] on span "Send" at bounding box center [1005, 262] width 99 height 19
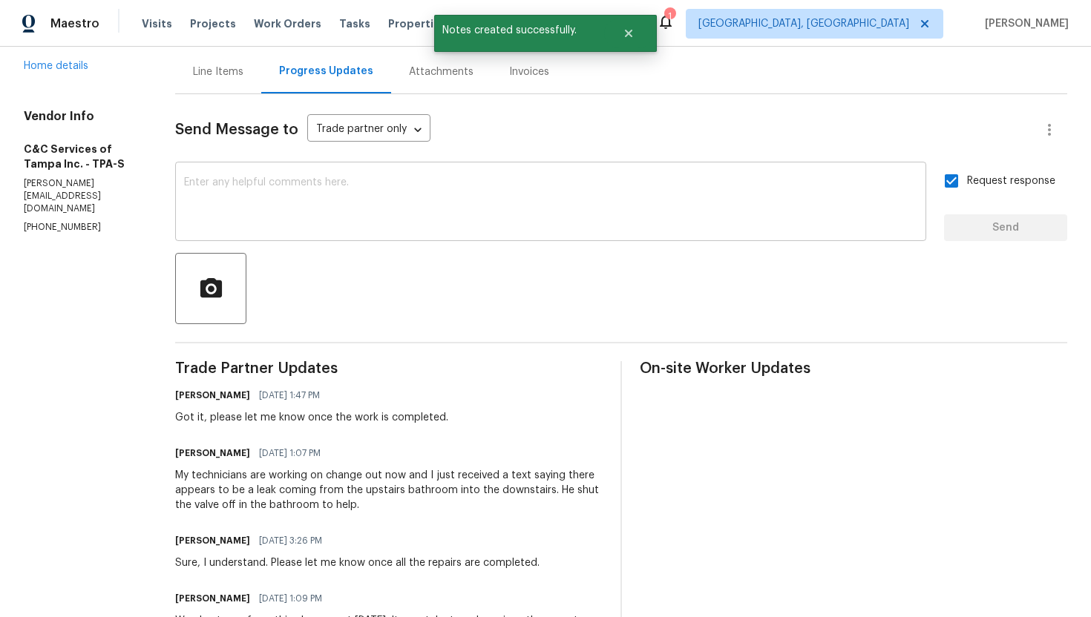
scroll to position [156, 0]
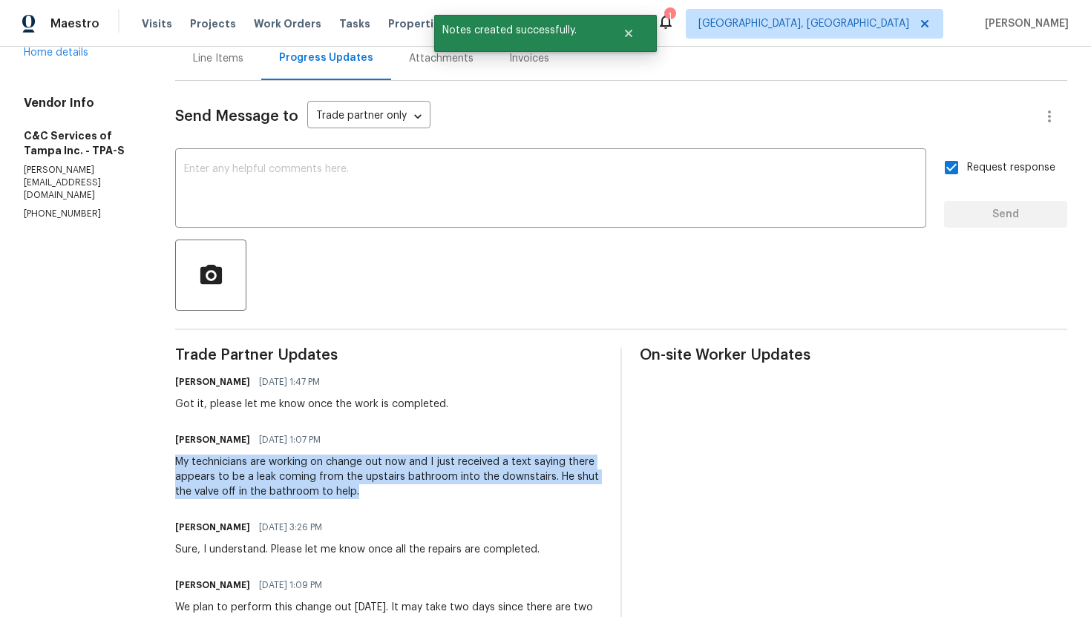
drag, startPoint x: 205, startPoint y: 465, endPoint x: 433, endPoint y: 492, distance: 230.0
click at [433, 492] on div "My technicians are working on change out now and I just received a text saying …" at bounding box center [388, 477] width 427 height 45
copy div "My technicians are working on change out now and I just received a text saying …"
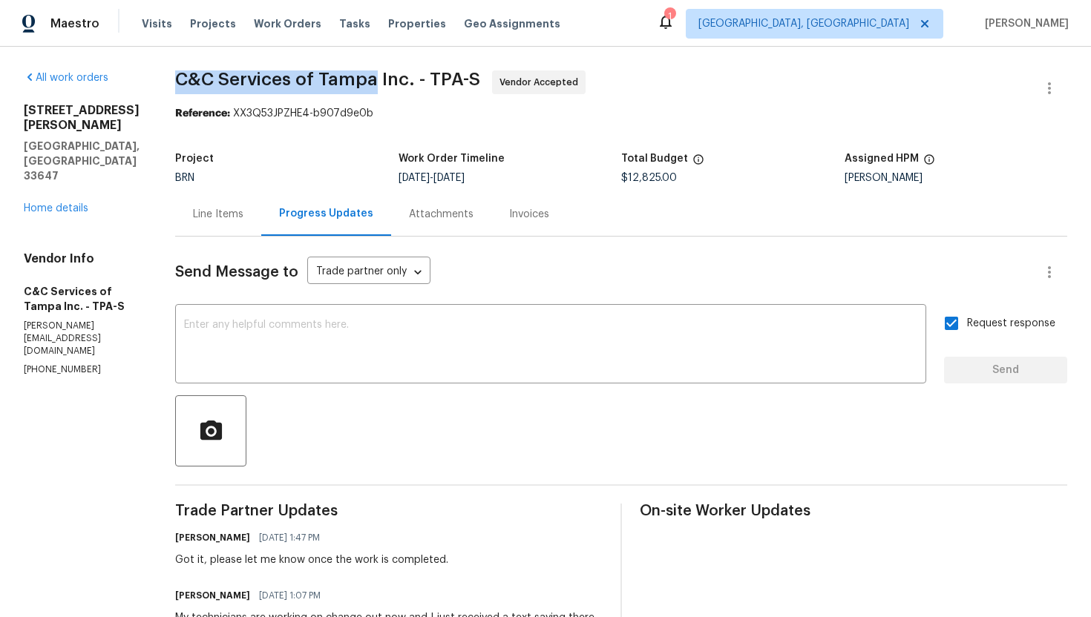
drag, startPoint x: 206, startPoint y: 76, endPoint x: 403, endPoint y: 79, distance: 196.6
click at [403, 79] on span "C&C Services of Tampa Inc. - TPA-S" at bounding box center [327, 79] width 305 height 18
copy span "C&C Services of Tampa"
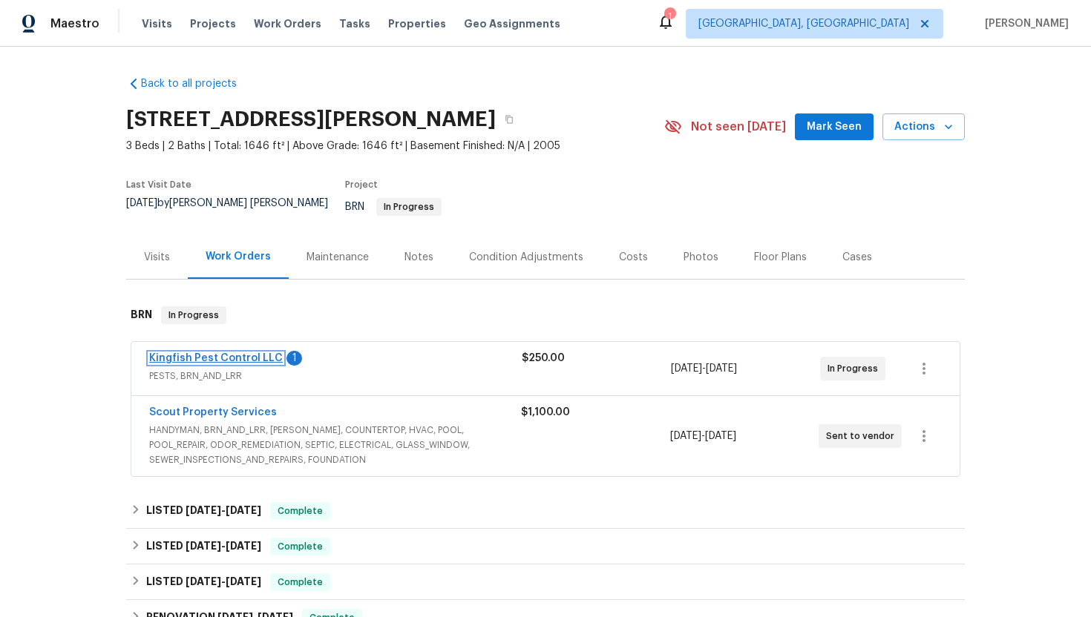
click at [258, 353] on link "Kingfish Pest Control LLC" at bounding box center [216, 358] width 134 height 10
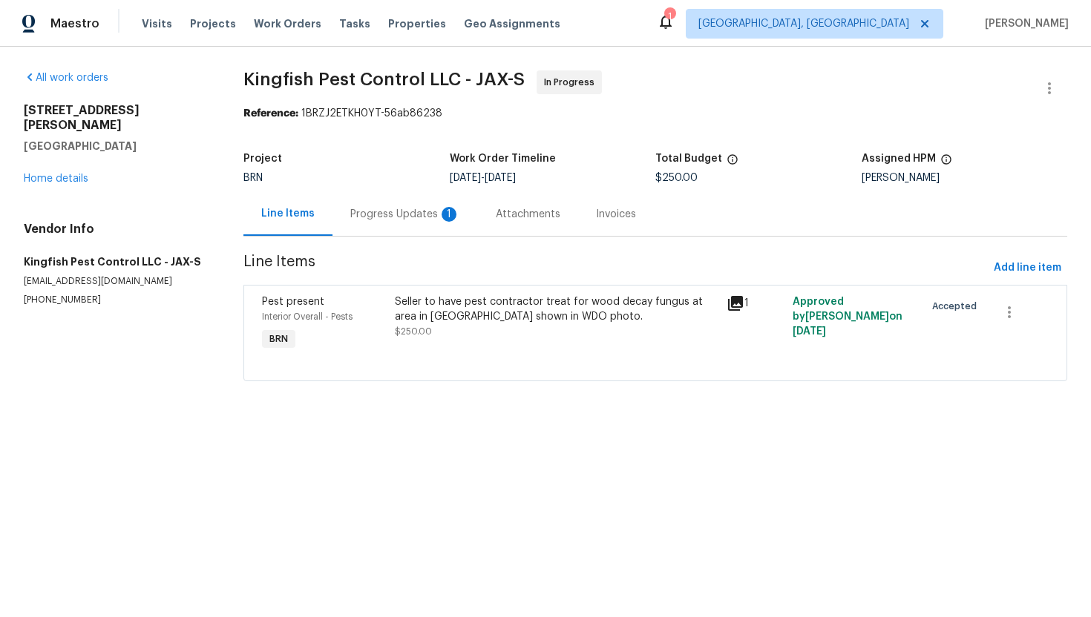
click at [392, 218] on div "Progress Updates 1" at bounding box center [405, 214] width 110 height 15
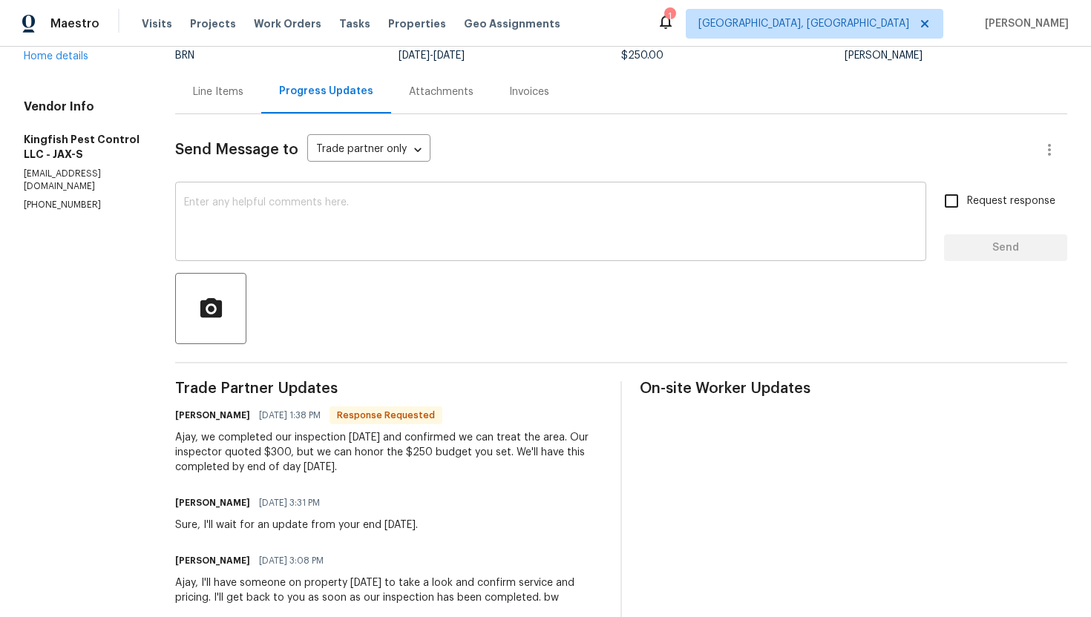
scroll to position [110, 0]
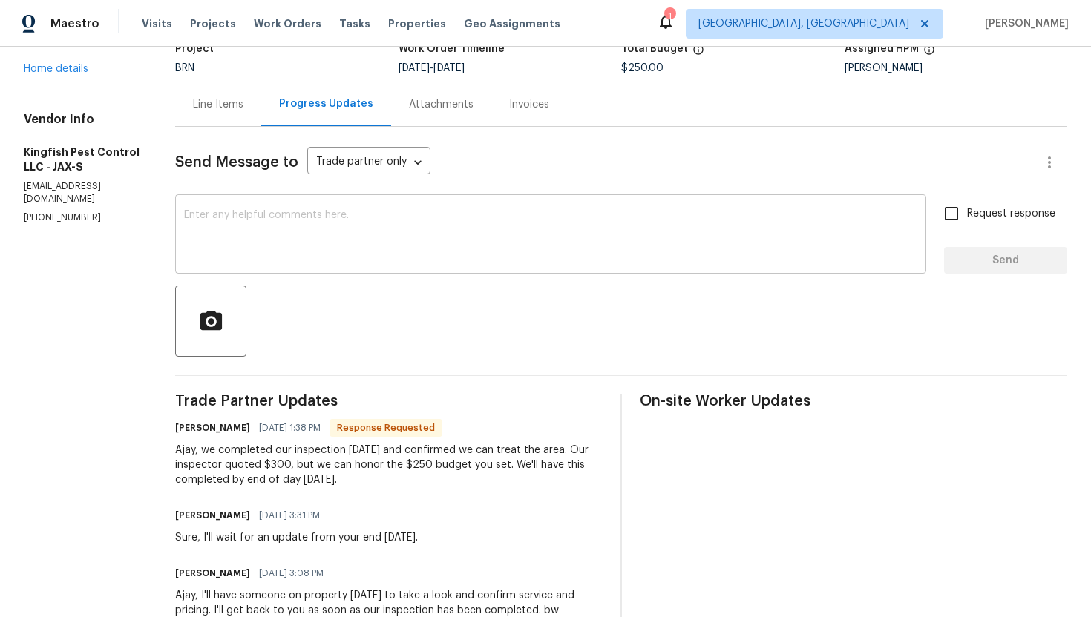
click at [398, 239] on textarea at bounding box center [550, 236] width 733 height 52
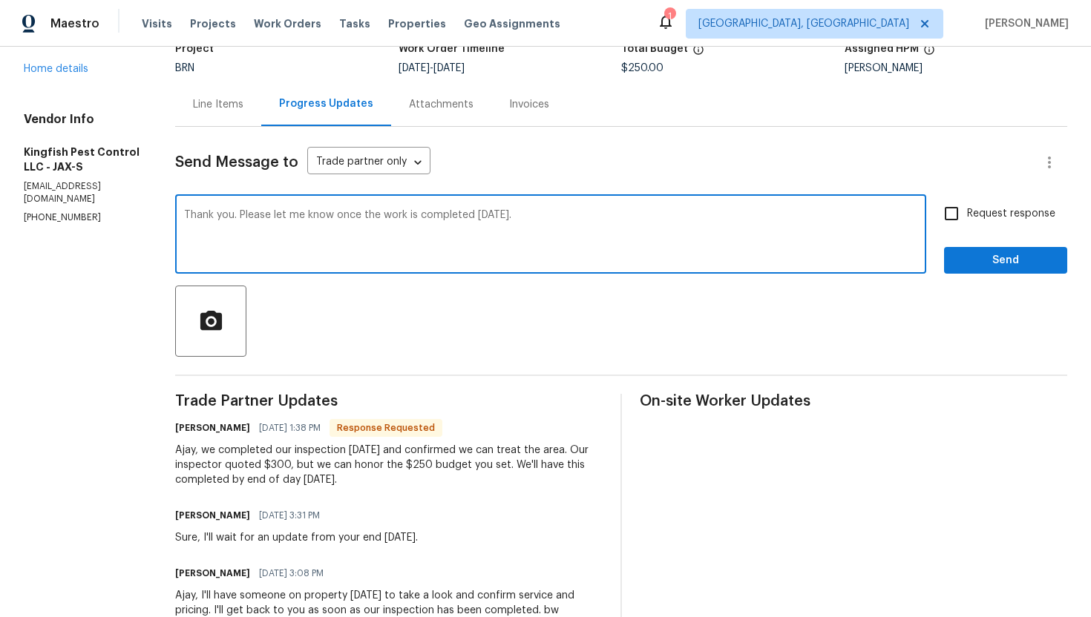
type textarea "Thank you. Please let me know once the work is completed tomorrow."
click at [963, 224] on input "Request response" at bounding box center [950, 213] width 31 height 31
checkbox input "true"
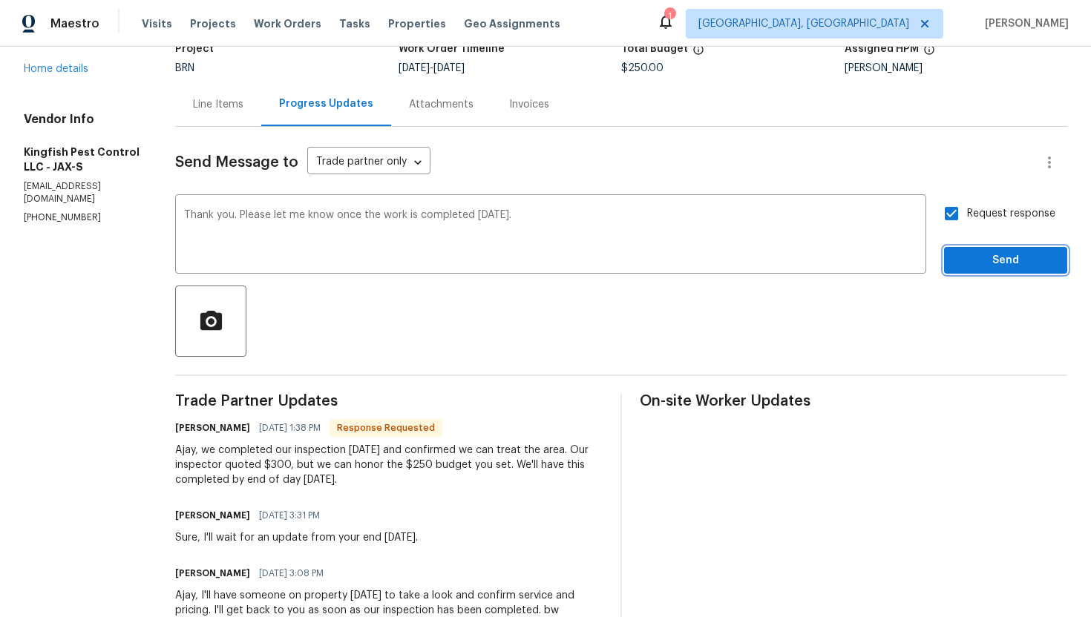
click at [979, 258] on span "Send" at bounding box center [1005, 260] width 99 height 19
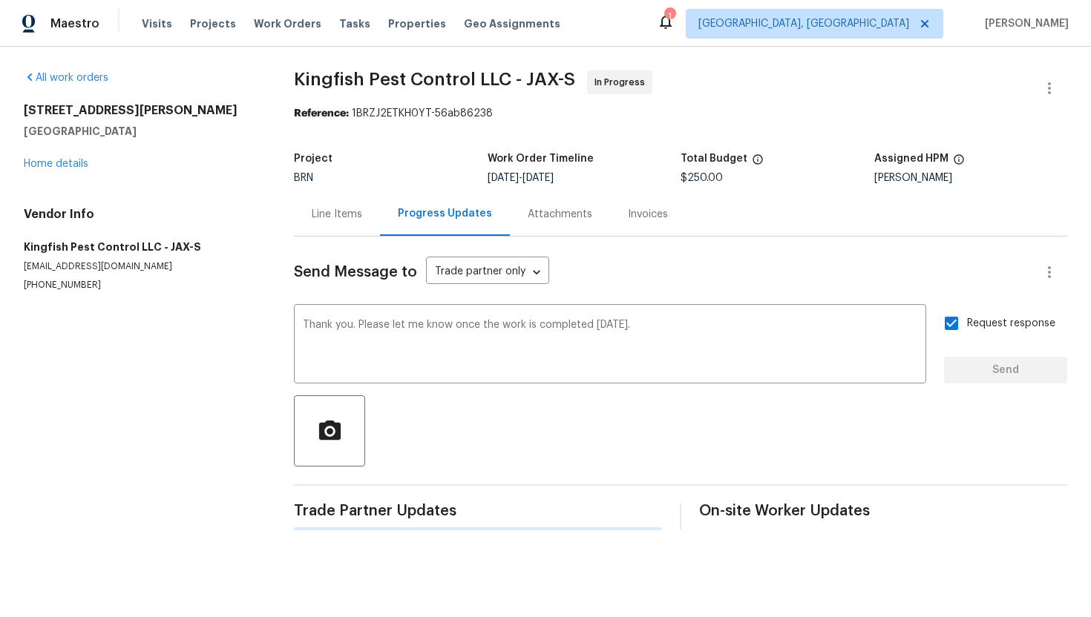
scroll to position [0, 0]
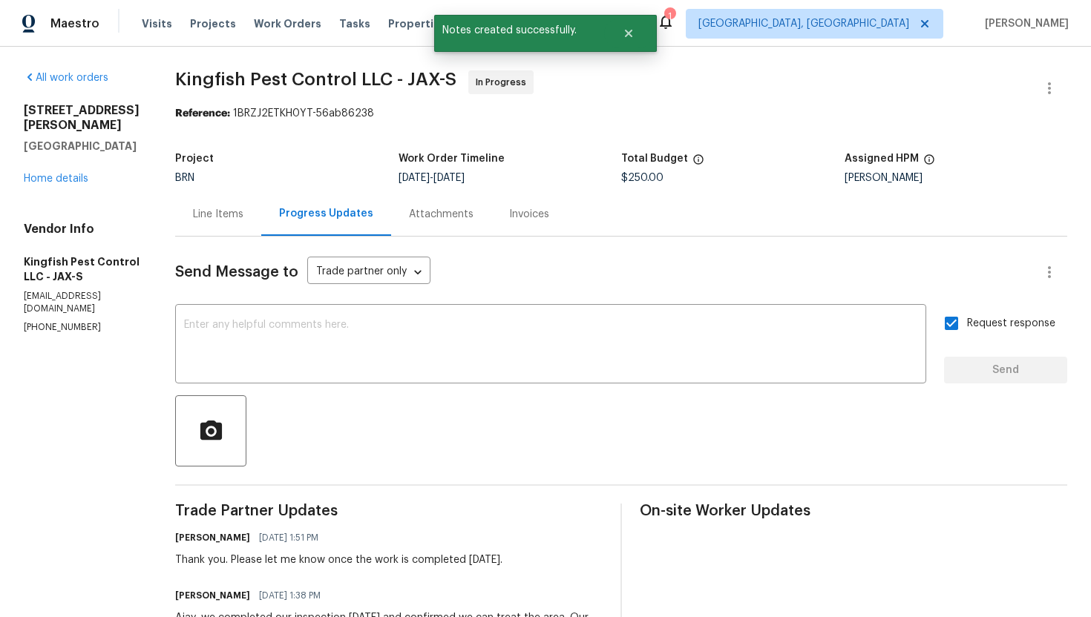
click at [229, 225] on div "Line Items" at bounding box center [218, 214] width 86 height 44
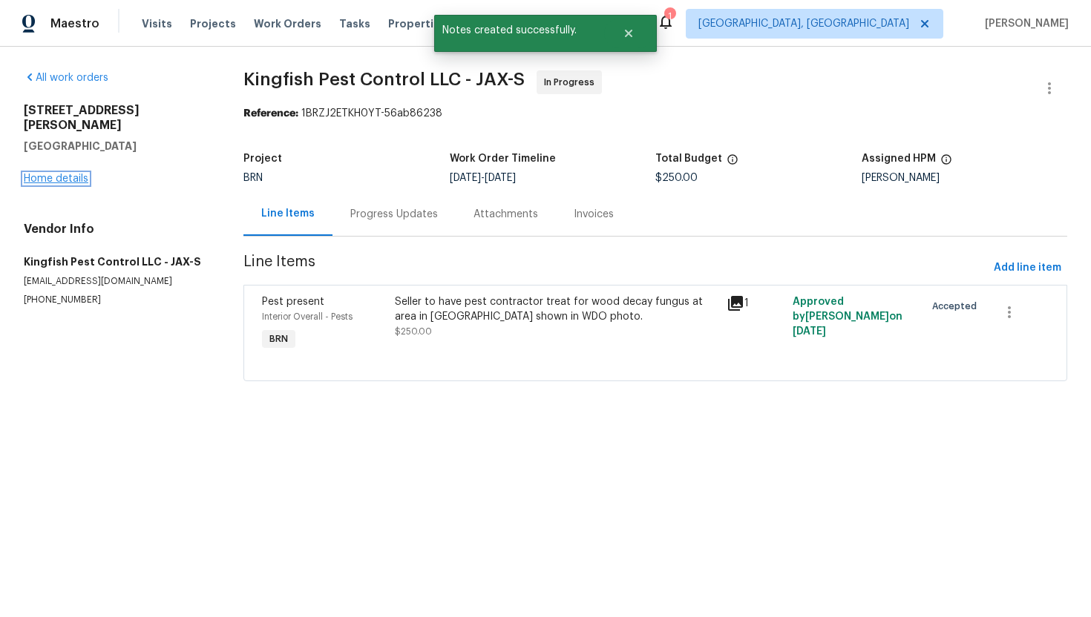
click at [62, 174] on link "Home details" at bounding box center [56, 179] width 65 height 10
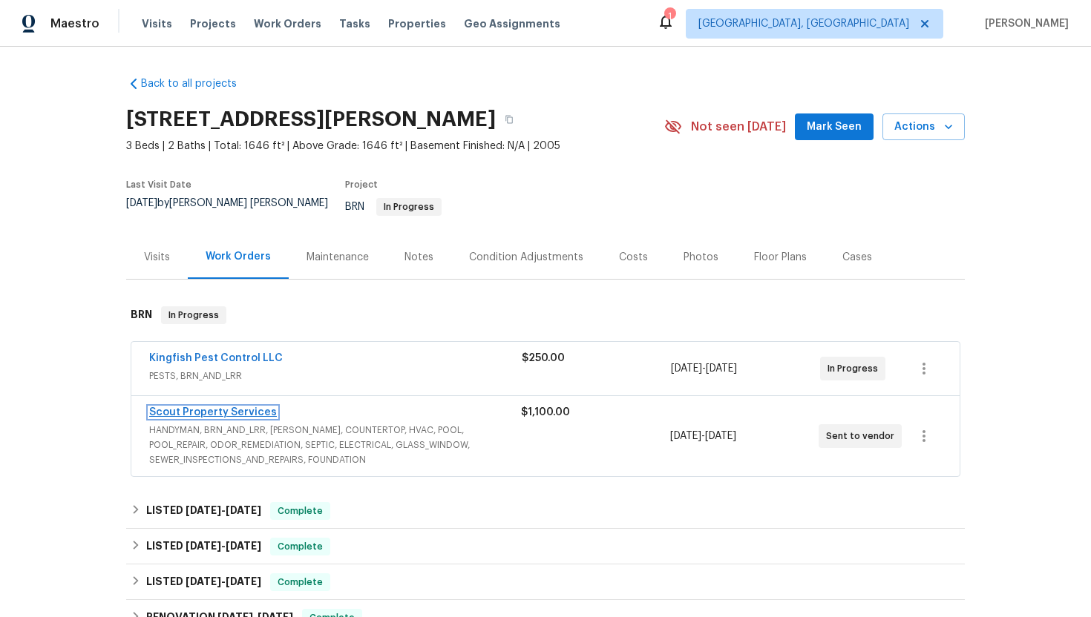
click at [194, 407] on link "Scout Property Services" at bounding box center [213, 412] width 128 height 10
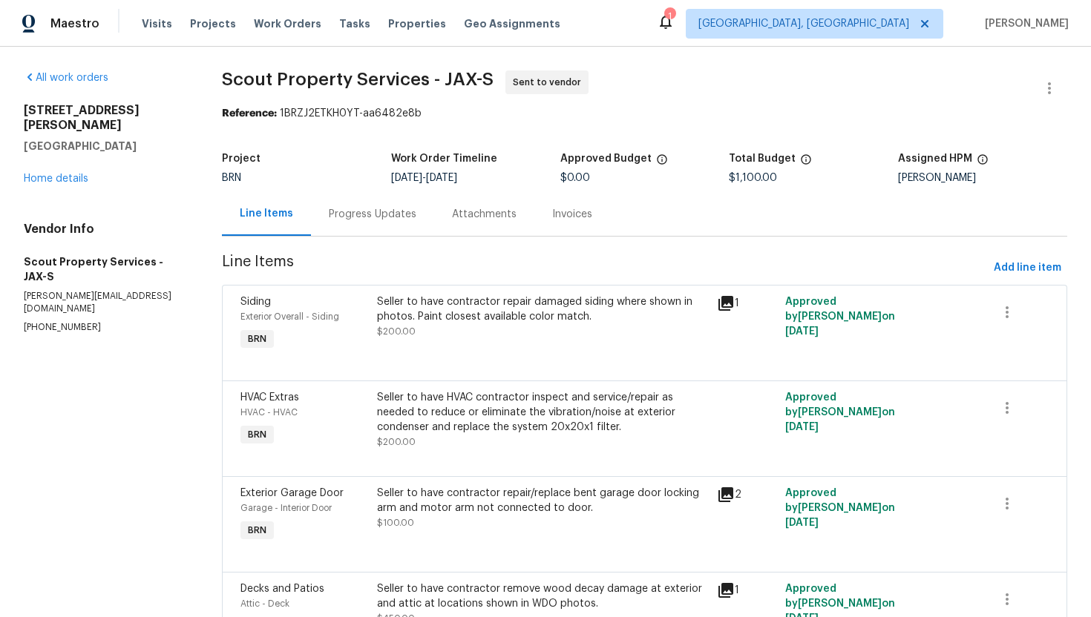
click at [41, 321] on p "(615) 913-6484" at bounding box center [105, 327] width 162 height 13
copy p "(615) 913-6484"
click at [401, 225] on div "Progress Updates" at bounding box center [372, 214] width 123 height 44
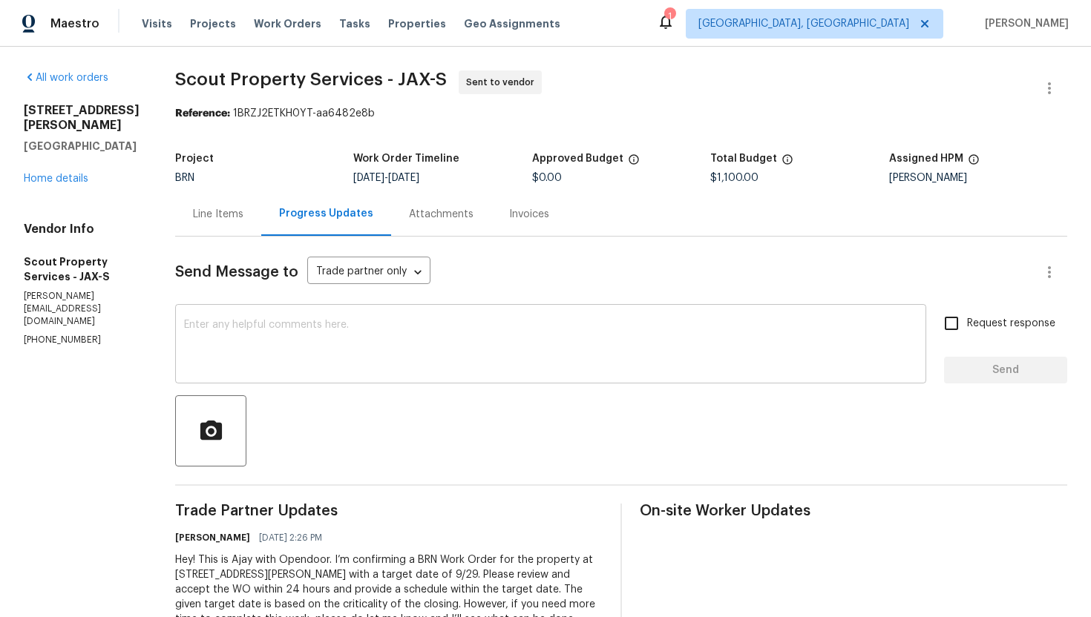
click at [306, 350] on textarea at bounding box center [550, 346] width 733 height 52
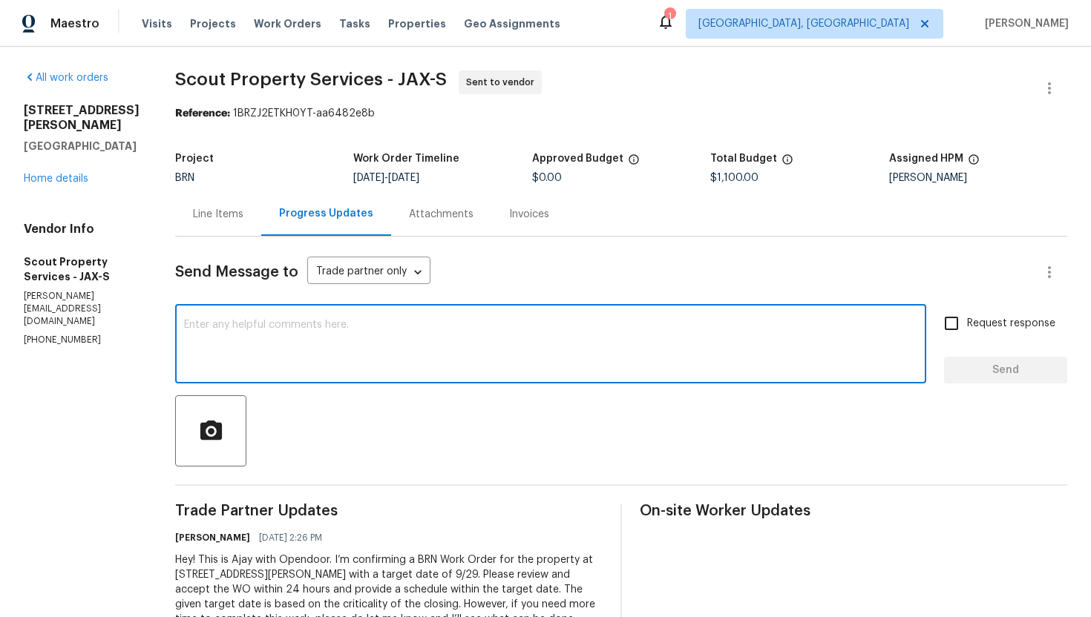
paste textarea "(615) 913-6484"
click at [175, 327] on div "(615) 913-6484 x ​" at bounding box center [550, 346] width 751 height 76
click at [184, 326] on textarea "(615) 913-6484" at bounding box center [550, 346] width 733 height 52
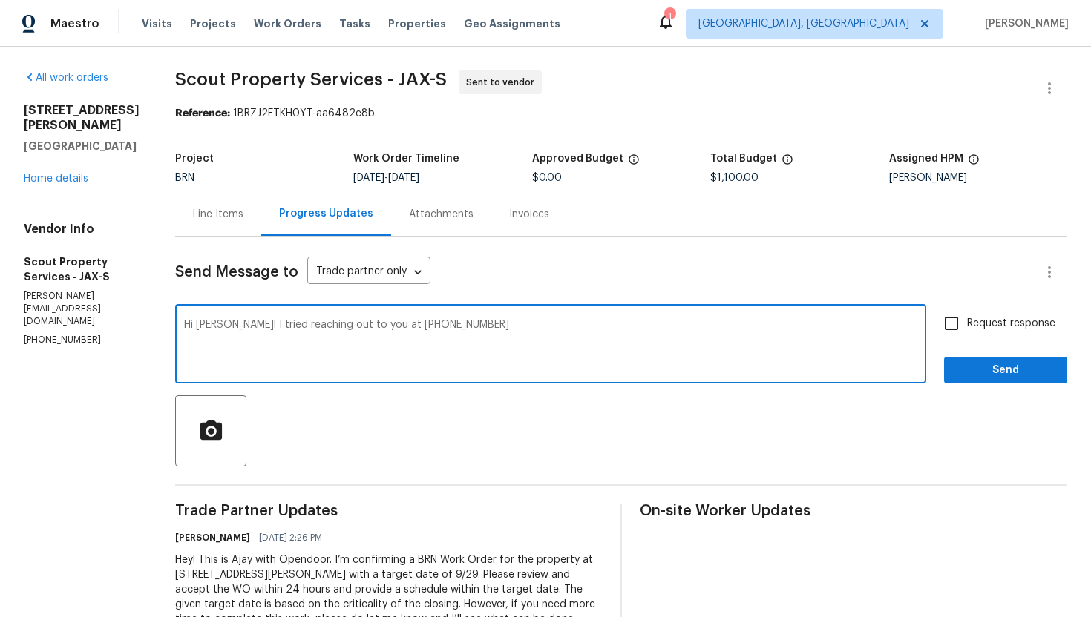
click at [415, 324] on textarea "Hi Trevor! I tried reaching out to you at (615) 913-6484" at bounding box center [550, 346] width 733 height 52
type textarea "Hi Trevor! I tried reaching out to you at (615) 913-6484. Please accept the WO …"
click at [1014, 325] on span "Request response" at bounding box center [1011, 324] width 88 height 16
click at [967, 325] on input "Request response" at bounding box center [950, 323] width 31 height 31
checkbox input "true"
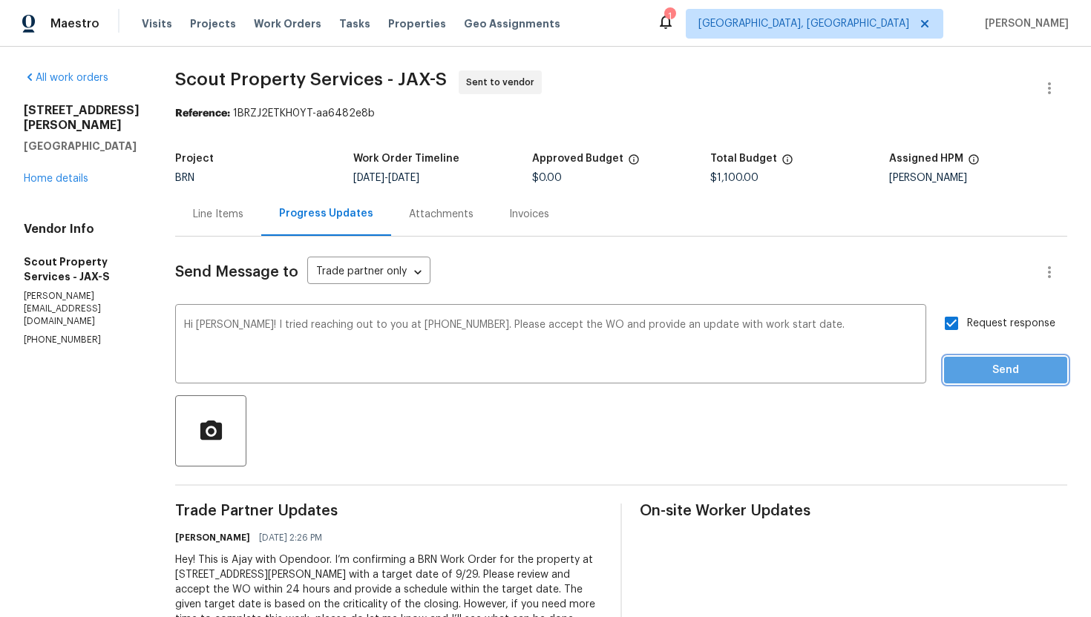
click at [1013, 374] on span "Send" at bounding box center [1005, 370] width 99 height 19
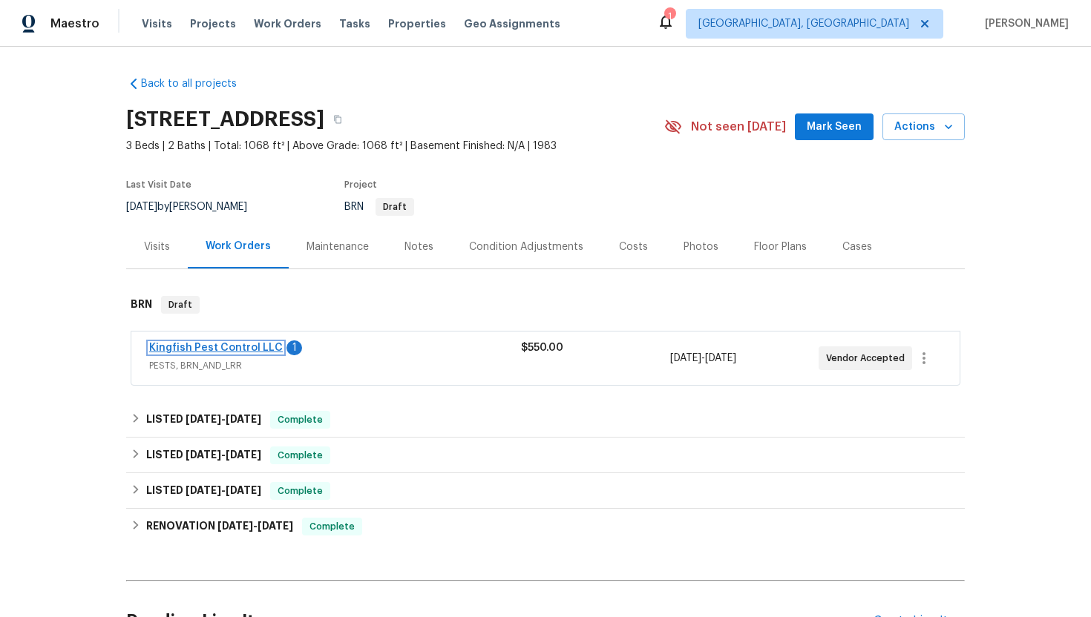
click at [235, 347] on link "Kingfish Pest Control LLC" at bounding box center [216, 348] width 134 height 10
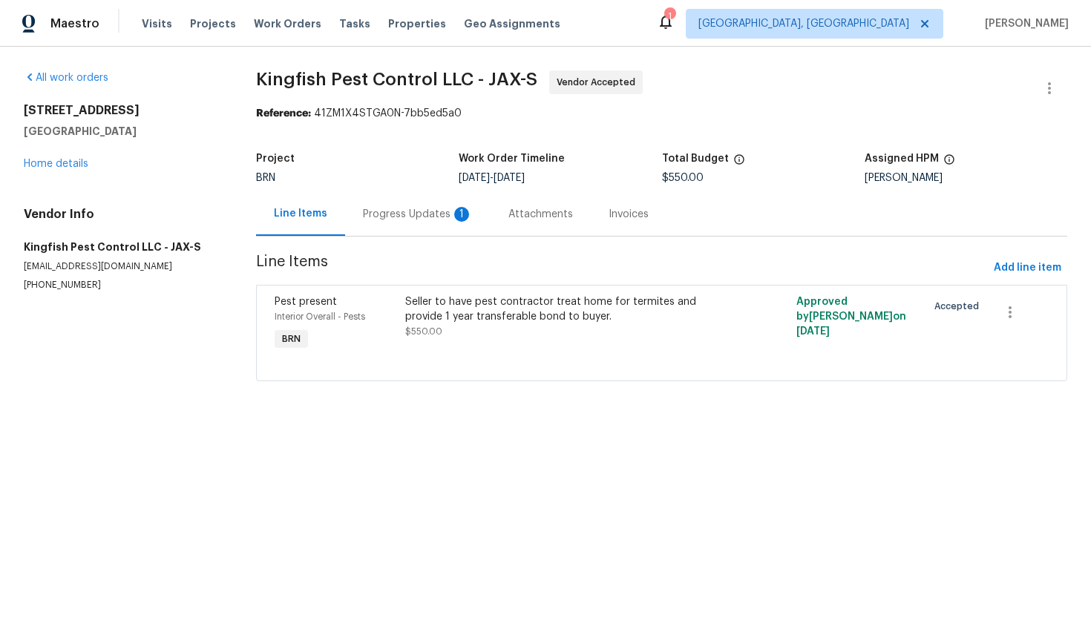
click at [401, 216] on div "Progress Updates 1" at bounding box center [418, 214] width 110 height 15
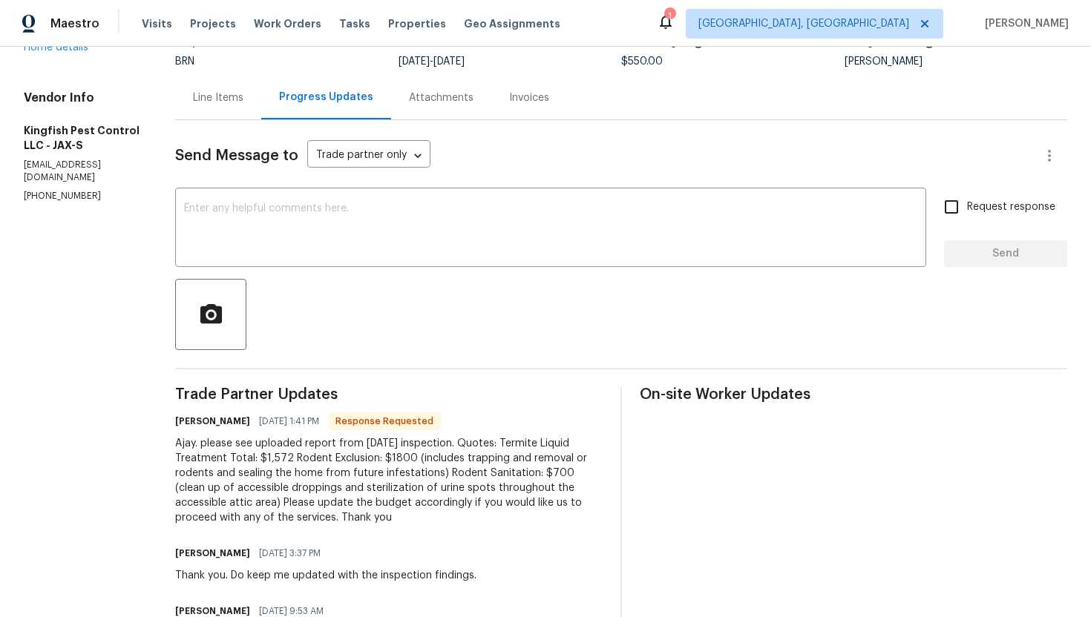
scroll to position [118, 0]
click at [401, 251] on textarea at bounding box center [550, 228] width 733 height 52
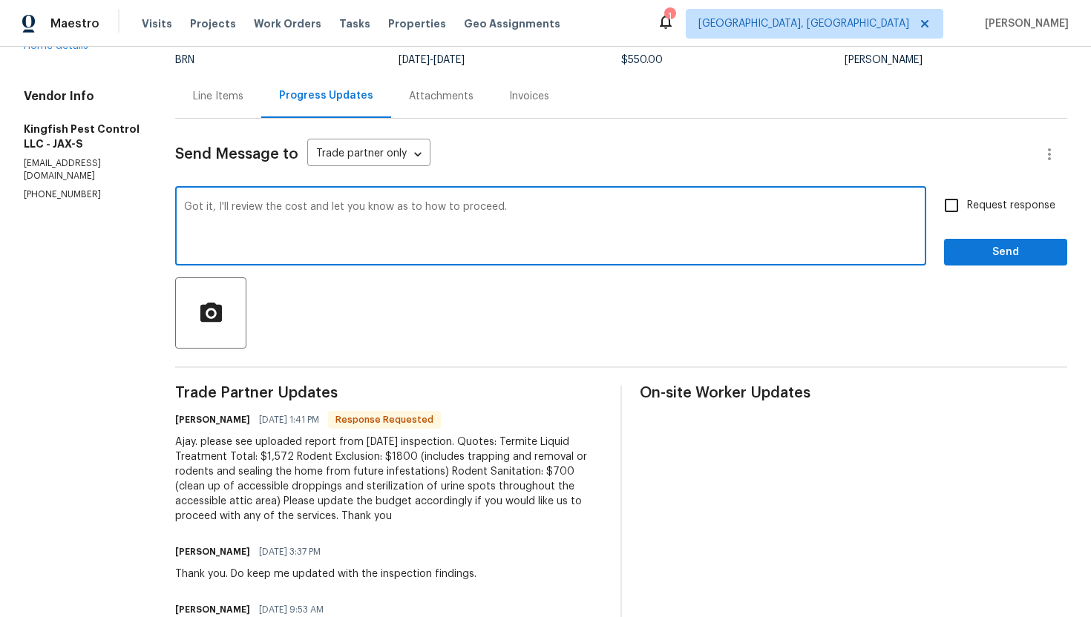
type textarea "Got it, I'll review the cost and let you know as to how to proceed."
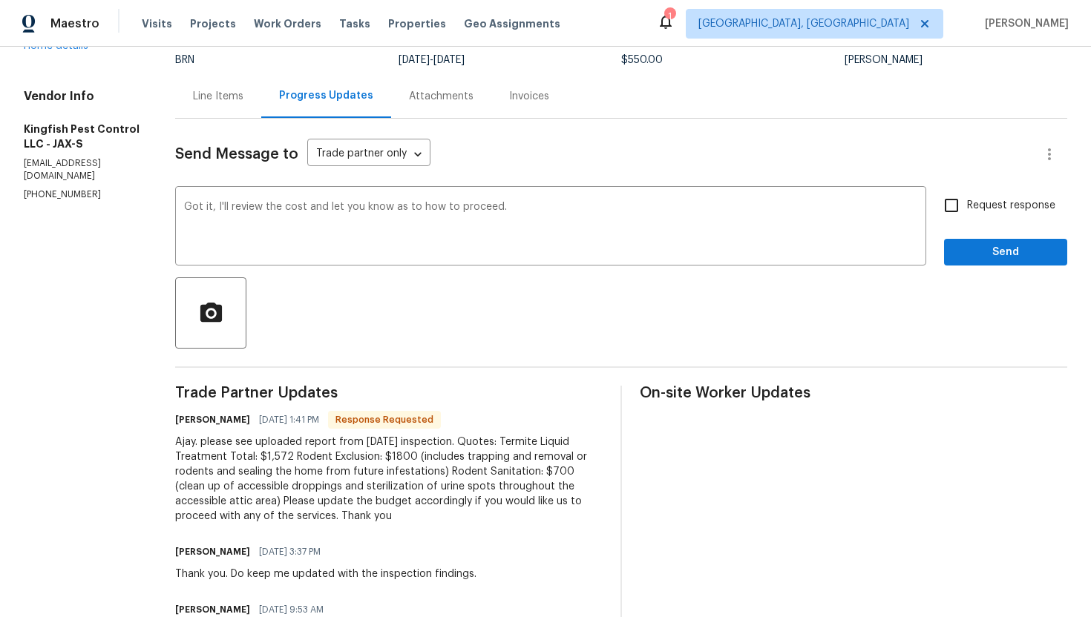
click at [987, 215] on label "Request response" at bounding box center [994, 205] width 119 height 31
click at [967, 215] on input "Request response" at bounding box center [950, 205] width 31 height 31
checkbox input "true"
click at [990, 253] on span "Send" at bounding box center [1005, 252] width 99 height 19
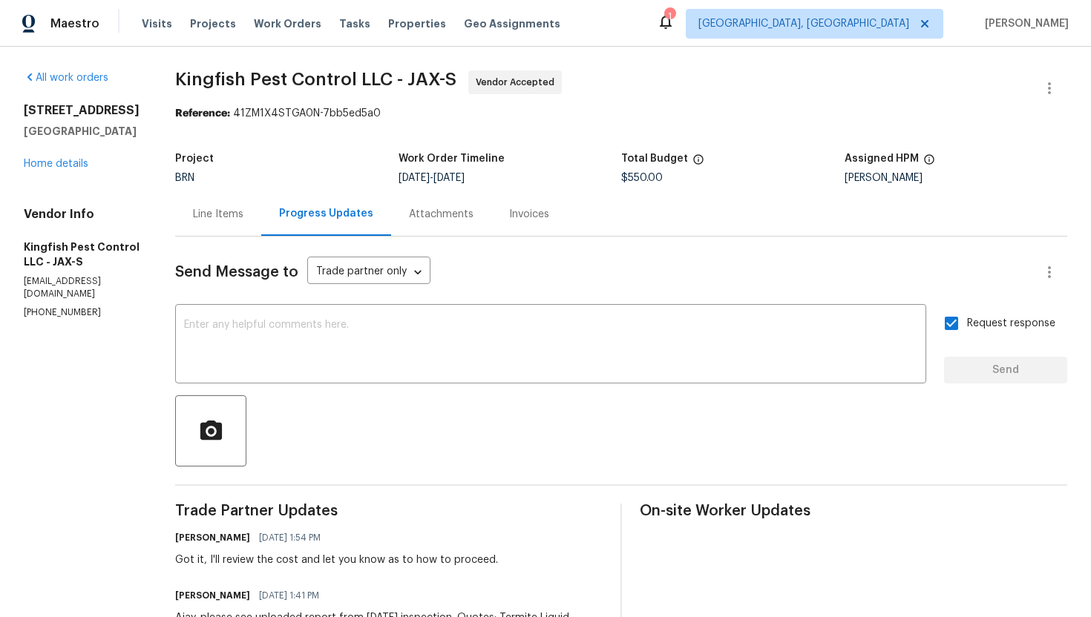
click at [214, 200] on div "Line Items" at bounding box center [218, 214] width 86 height 44
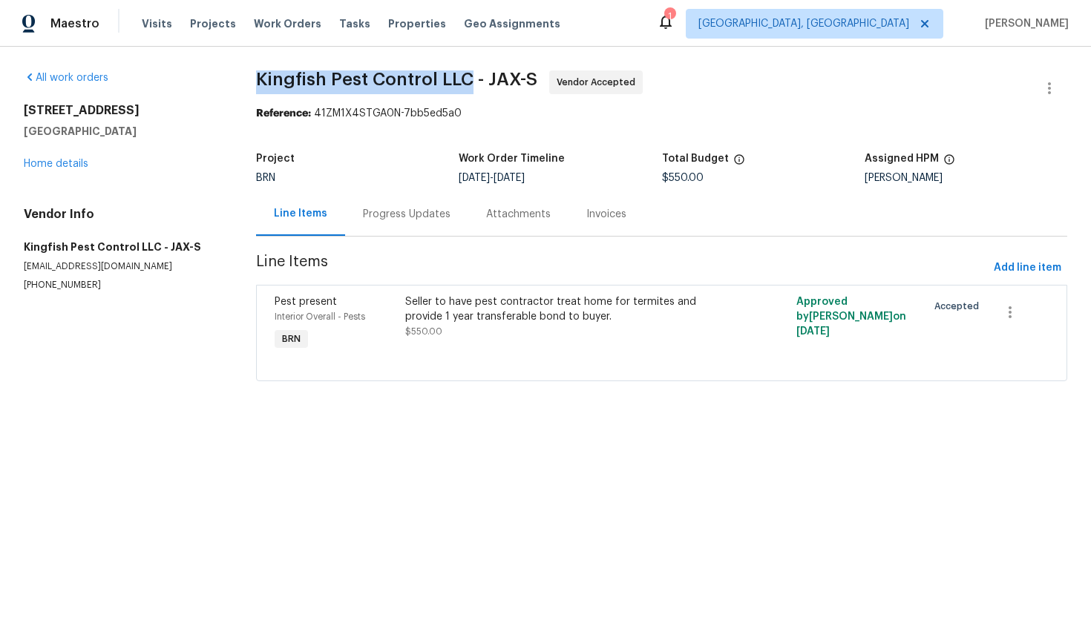
drag, startPoint x: 256, startPoint y: 81, endPoint x: 468, endPoint y: 87, distance: 212.3
click at [469, 86] on div "All work orders [STREET_ADDRESS] Home details Vendor Info Kingfish Pest Control…" at bounding box center [545, 235] width 1091 height 376
copy span "Kingfish Pest Control LLC"
click at [680, 111] on div "Reference: 41ZM1X4STGA0N-7bb5ed5a0" at bounding box center [661, 113] width 811 height 15
click at [428, 220] on div "Progress Updates" at bounding box center [407, 214] width 88 height 15
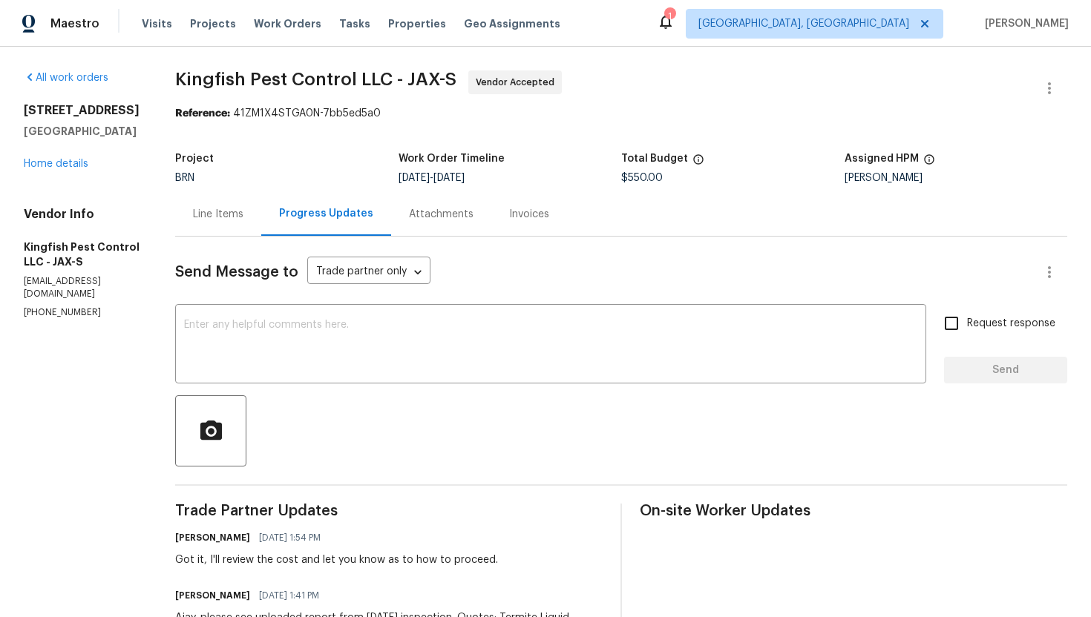
click at [223, 220] on div "Line Items" at bounding box center [218, 214] width 50 height 15
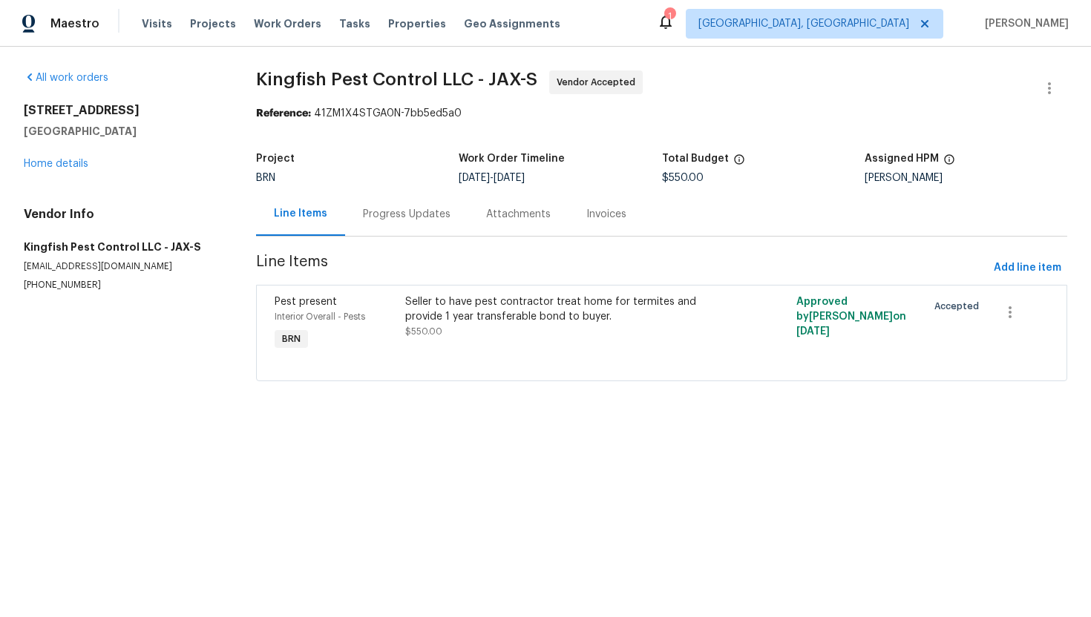
click at [434, 331] on span "$550.00" at bounding box center [423, 331] width 37 height 9
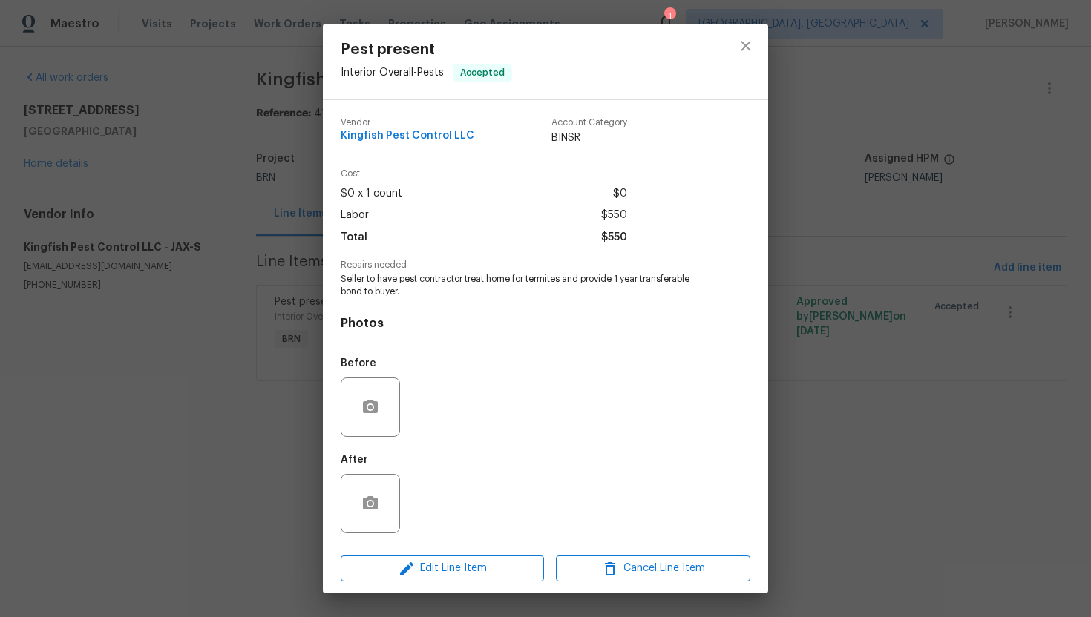
click at [462, 279] on span "Seller to have pest contractor treat home for termites and provide 1 year trans…" at bounding box center [525, 285] width 369 height 25
copy span "Seller to have pest contractor treat home for termites and provide 1 year trans…"
click at [296, 289] on div "Pest present Interior Overall - Pests Accepted Vendor Kingfish Pest Control LLC…" at bounding box center [545, 308] width 1091 height 617
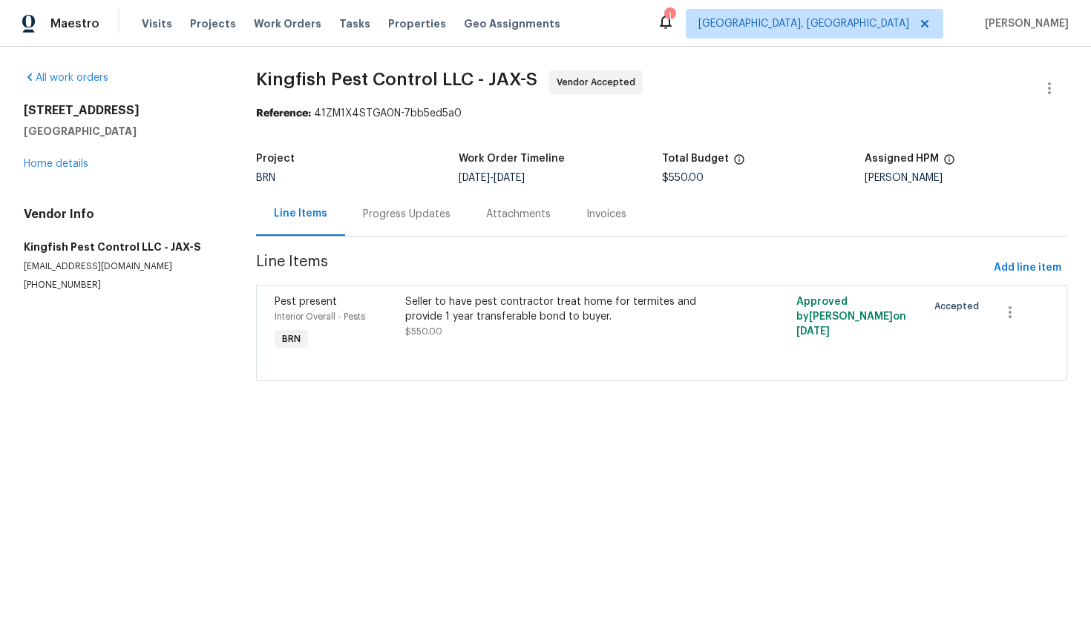
click at [373, 226] on div "Progress Updates" at bounding box center [406, 214] width 123 height 44
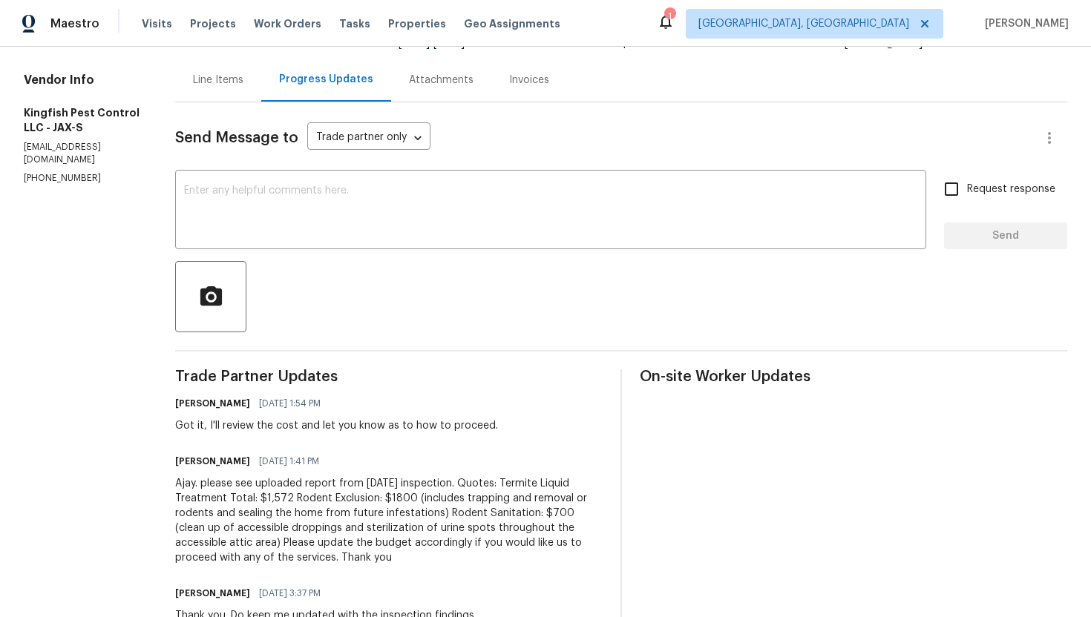
scroll to position [197, 0]
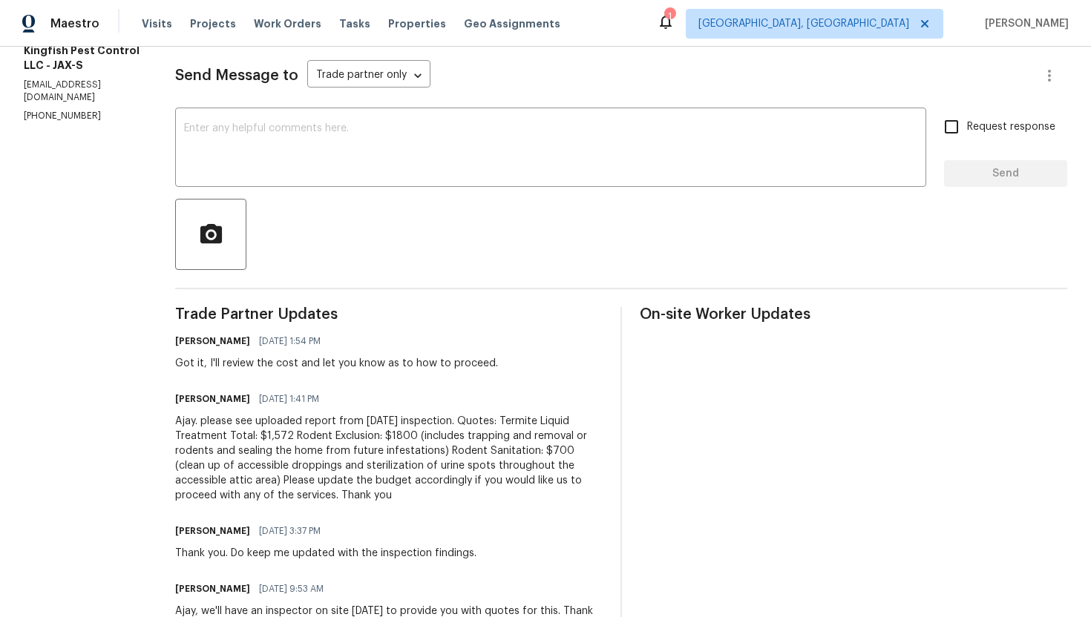
click at [306, 430] on div "Ajay. please see uploaded report from [DATE] inspection. Quotes: Termite Liquid…" at bounding box center [388, 458] width 427 height 89
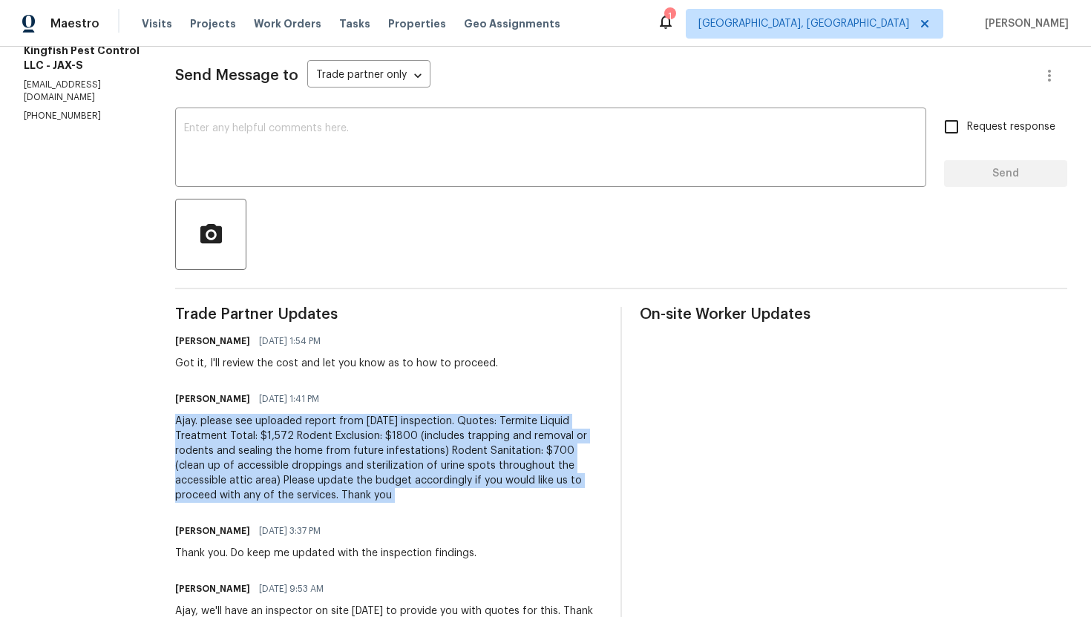
click at [306, 430] on div "Ajay. please see uploaded report from [DATE] inspection. Quotes: Termite Liquid…" at bounding box center [388, 458] width 427 height 89
copy div "Ajay. please see uploaded report from [DATE] inspection. Quotes: Termite Liquid…"
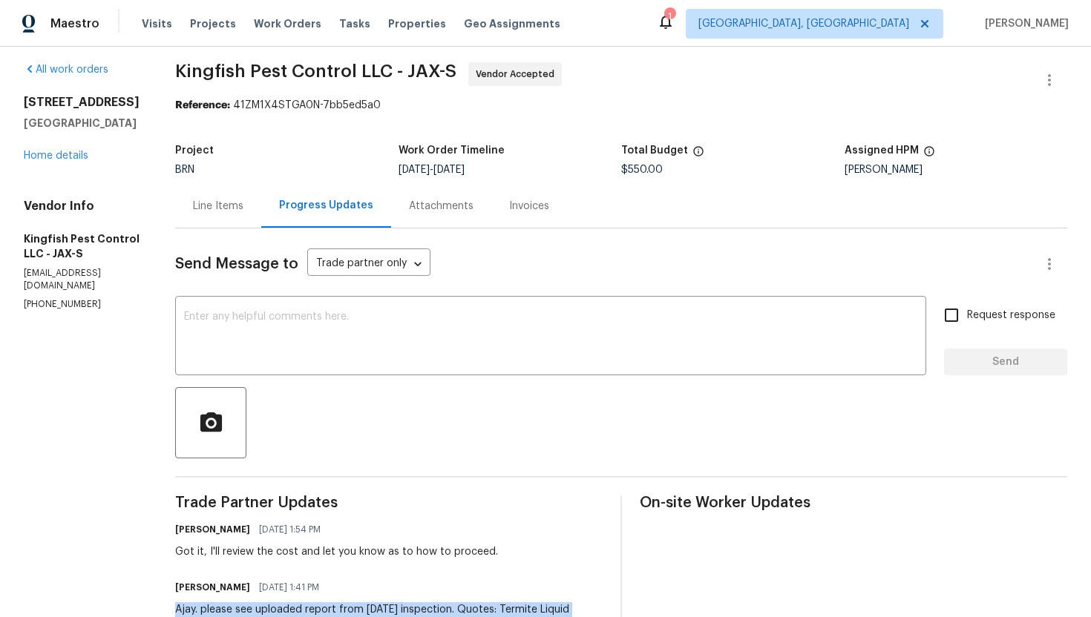
scroll to position [0, 0]
